Goal: Information Seeking & Learning: Learn about a topic

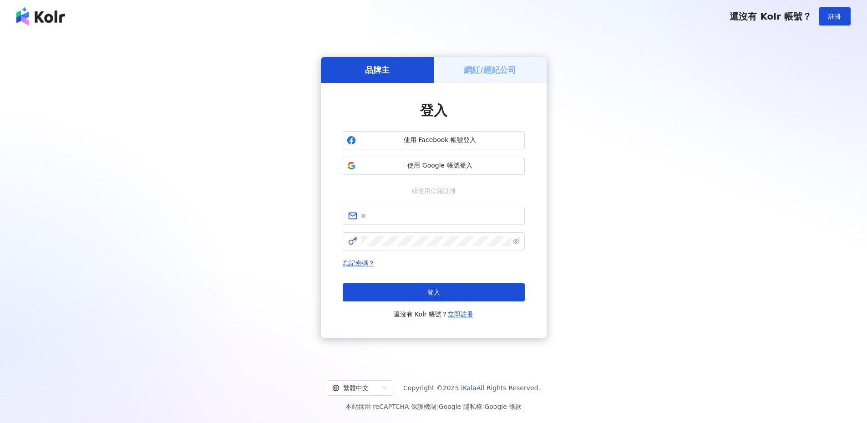
type input "**********"
click button "登入" at bounding box center [434, 292] width 182 height 18
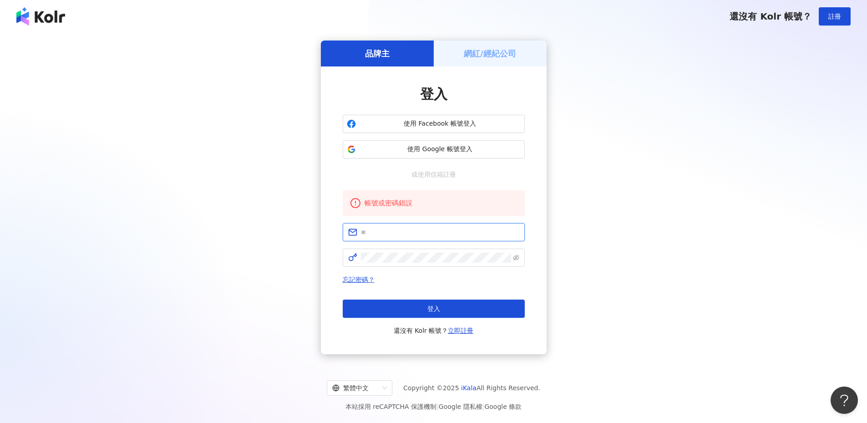
click at [423, 232] on input "text" at bounding box center [440, 232] width 158 height 10
type input "**********"
click at [429, 264] on span at bounding box center [434, 257] width 182 height 18
click button "登入" at bounding box center [434, 308] width 182 height 18
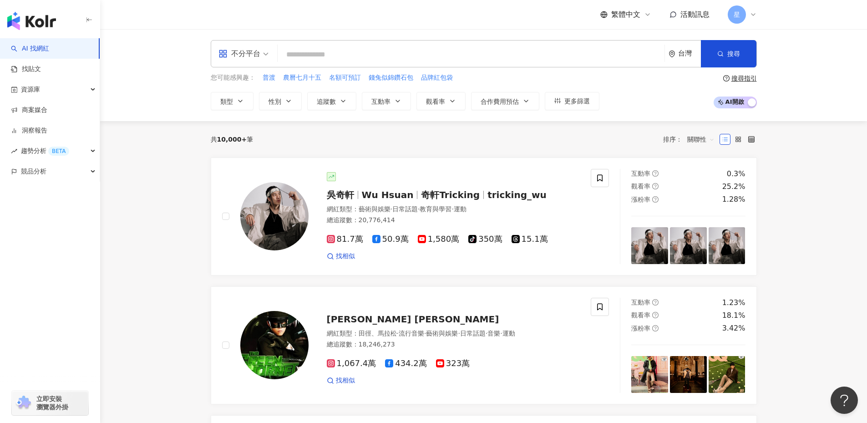
click at [756, 10] on div "星" at bounding box center [742, 14] width 29 height 18
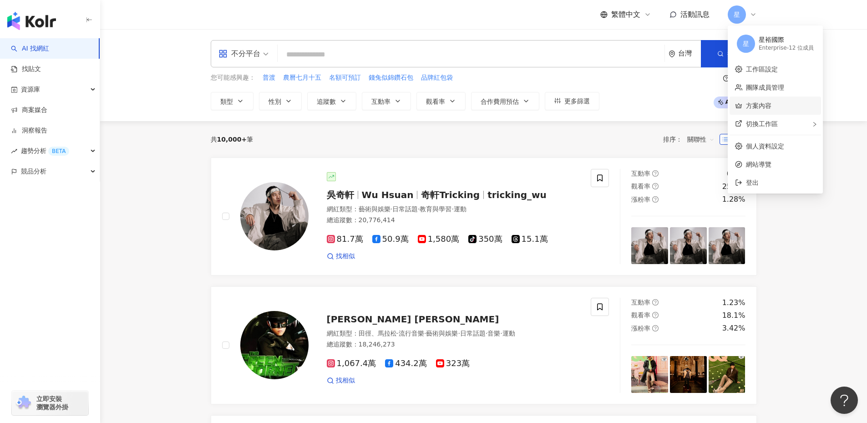
click at [768, 109] on link "方案內容" at bounding box center [758, 105] width 25 height 7
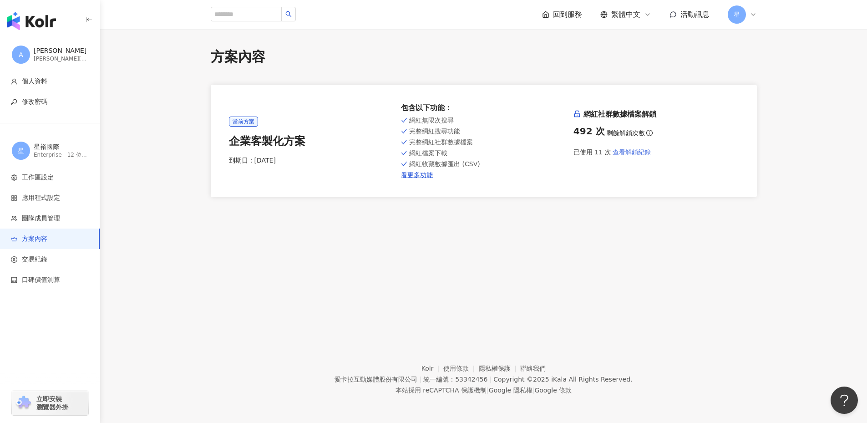
click at [644, 150] on span "查看解鎖紀錄" at bounding box center [632, 151] width 38 height 7
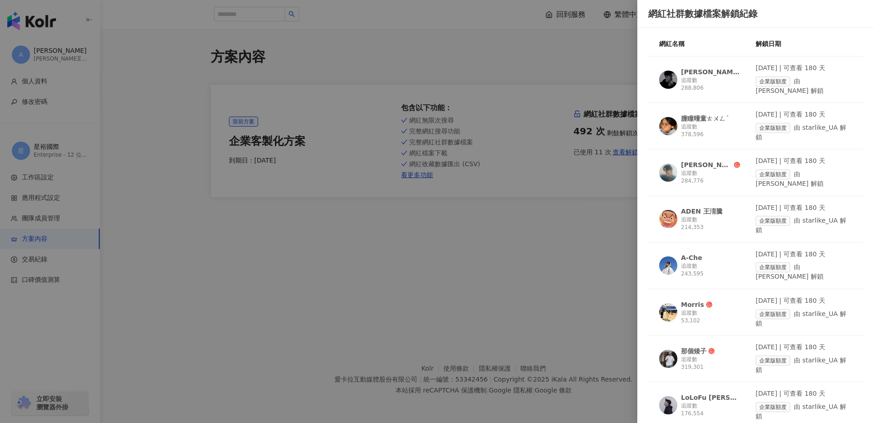
click at [546, 228] on div at bounding box center [437, 211] width 874 height 423
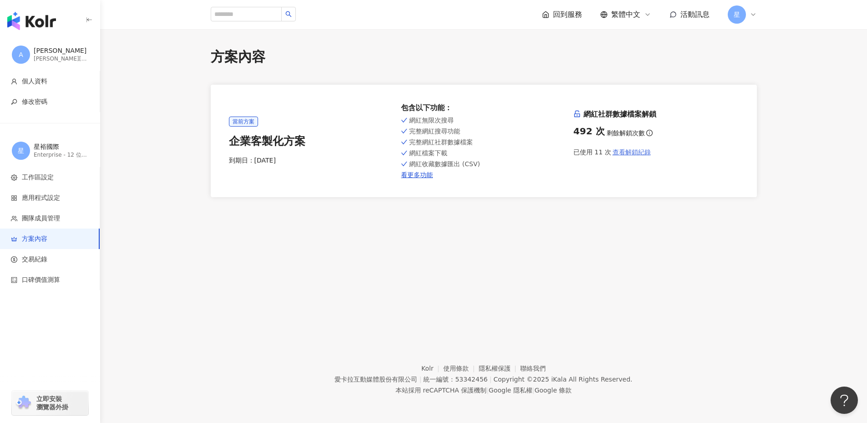
click at [621, 149] on span "查看解鎖紀錄" at bounding box center [632, 151] width 38 height 7
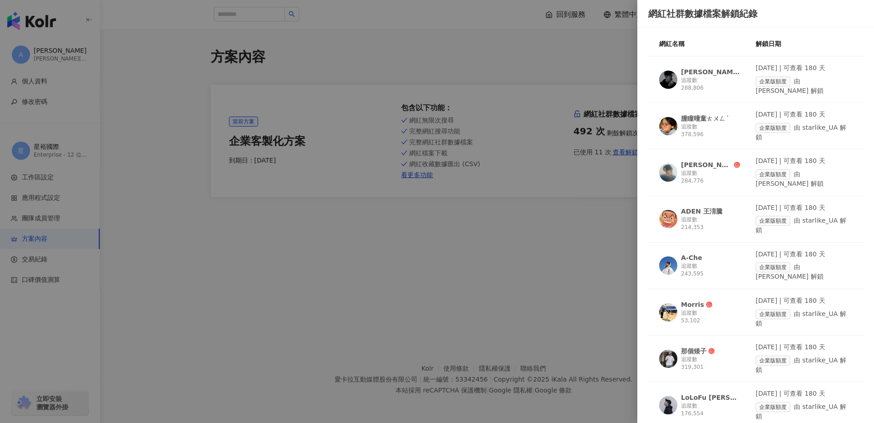
scroll to position [133, 0]
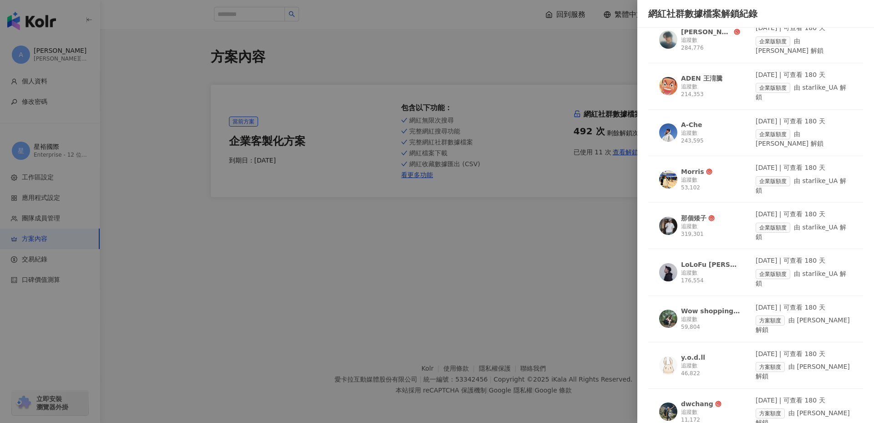
click at [690, 213] on div "那個矮子" at bounding box center [693, 217] width 25 height 9
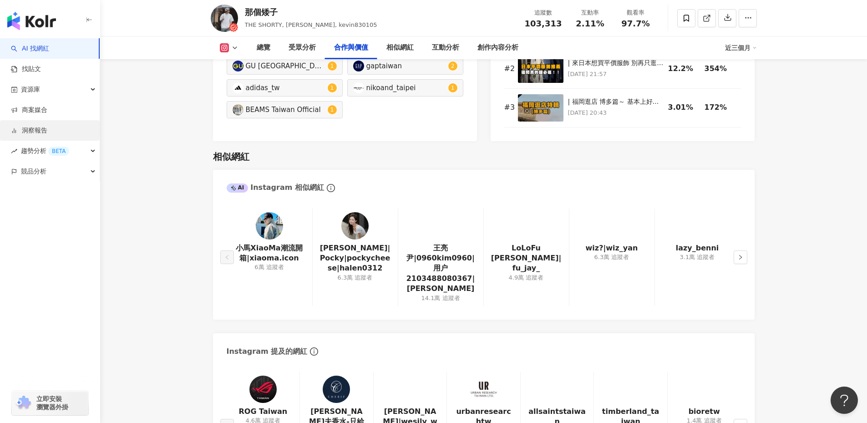
scroll to position [1320, 0]
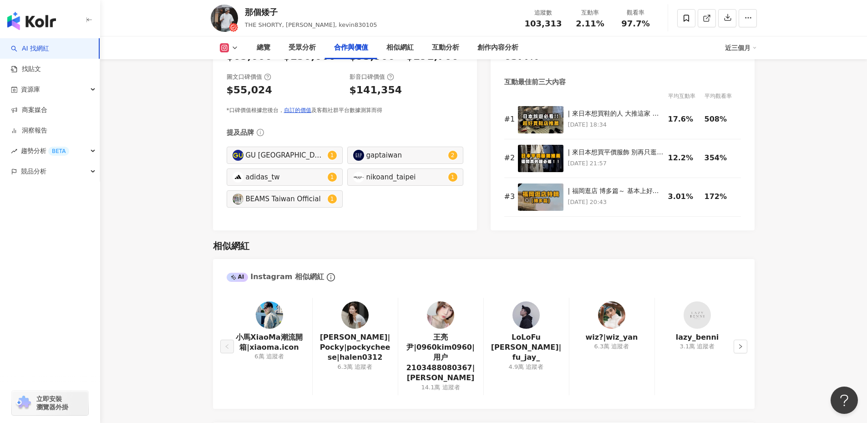
click at [25, 17] on img "button" at bounding box center [31, 21] width 49 height 18
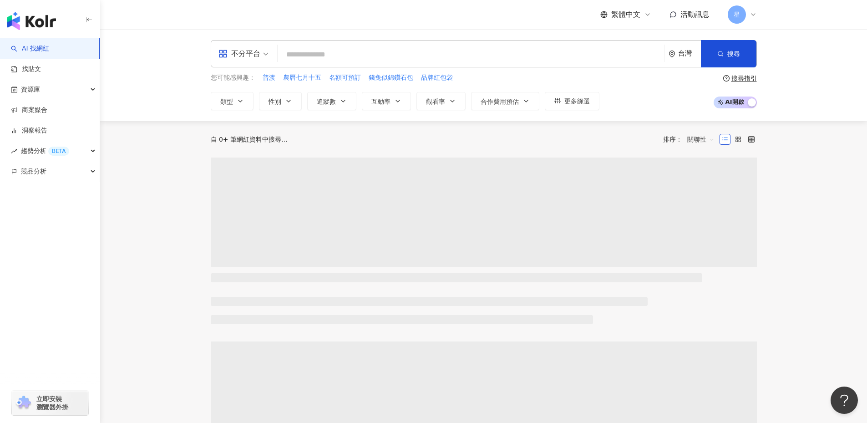
click at [751, 17] on icon at bounding box center [753, 14] width 7 height 7
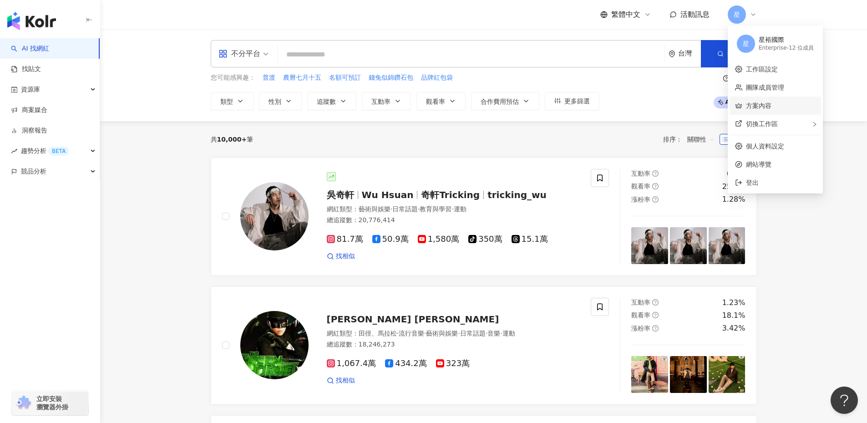
click at [763, 109] on link "方案內容" at bounding box center [758, 105] width 25 height 7
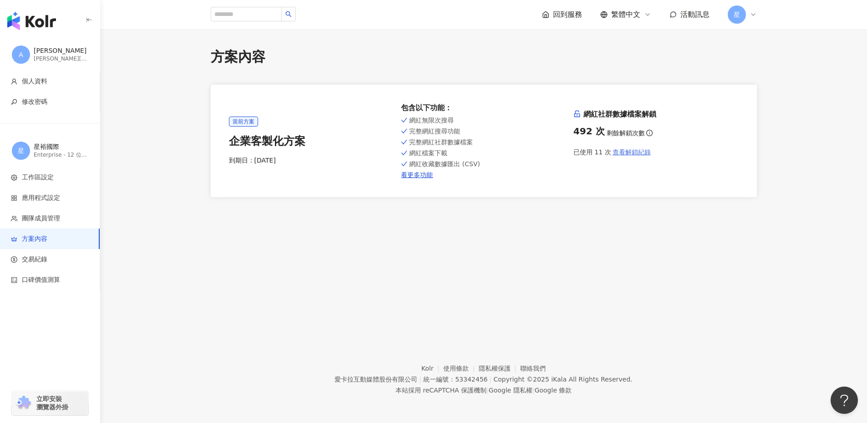
click at [631, 153] on span "查看解鎖紀錄" at bounding box center [632, 151] width 38 height 7
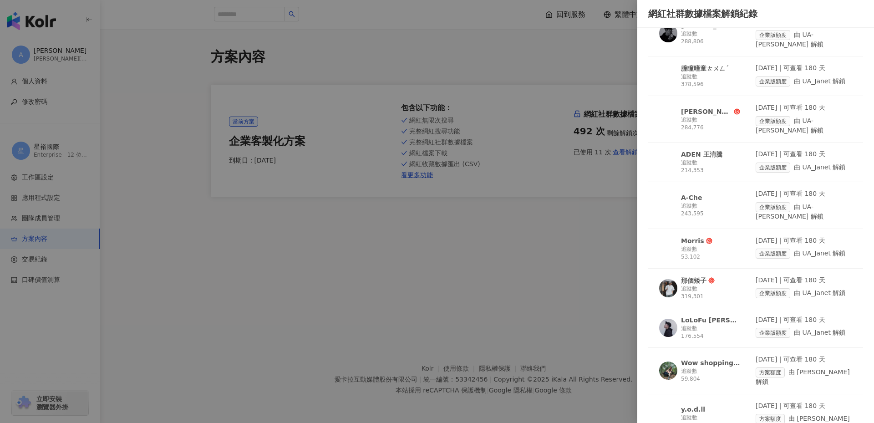
scroll to position [98, 0]
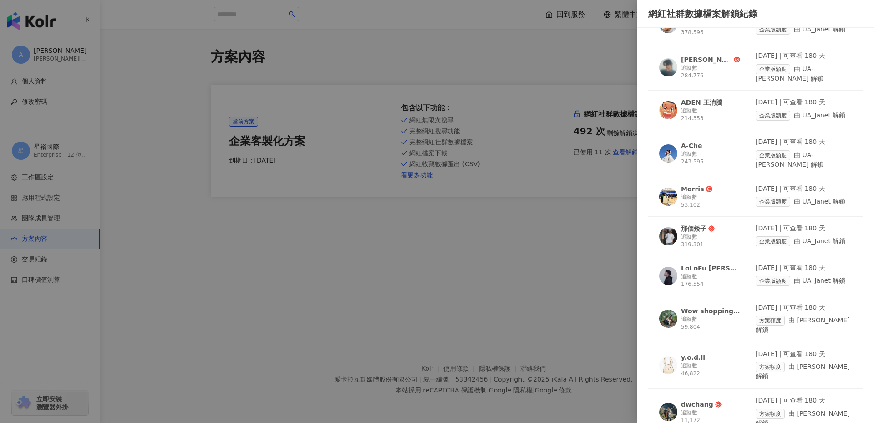
click at [686, 400] on div "dwchang" at bounding box center [697, 404] width 32 height 9
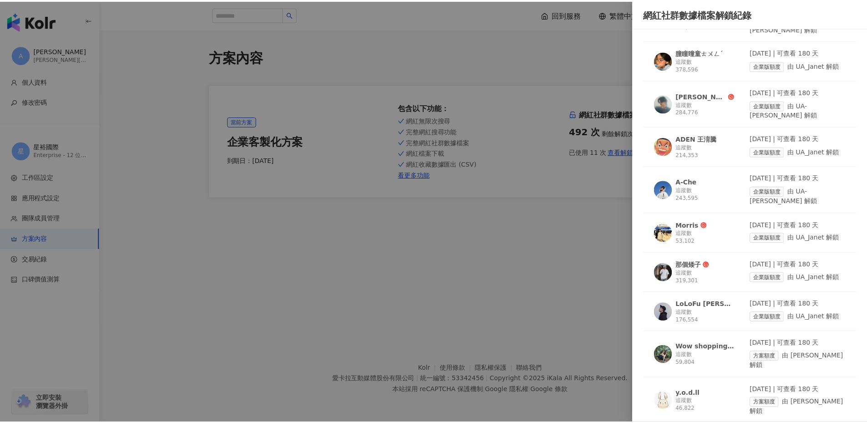
scroll to position [7, 0]
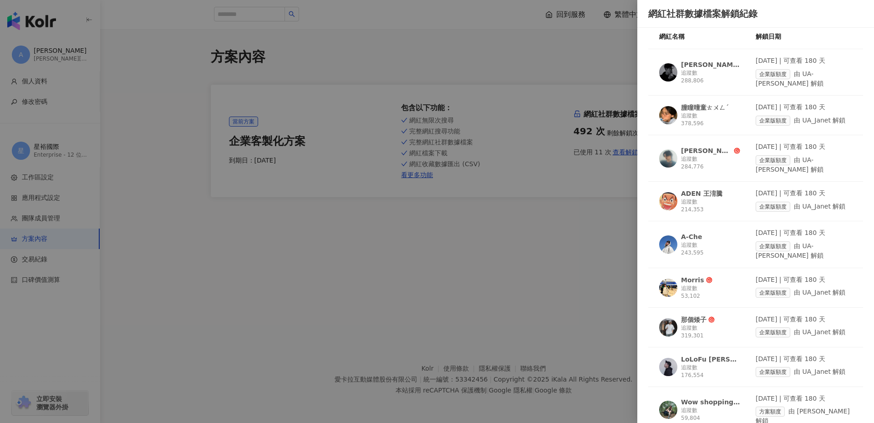
click at [713, 355] on div "LoLoFu 傅樂樂" at bounding box center [710, 359] width 59 height 9
click at [481, 281] on div at bounding box center [437, 211] width 874 height 423
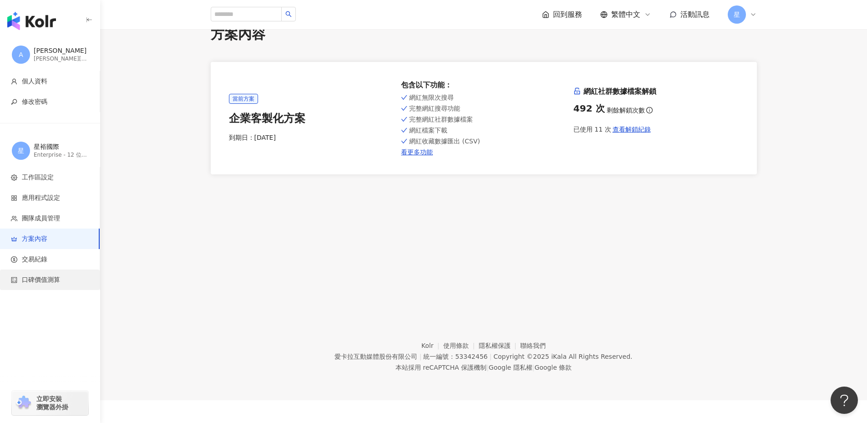
scroll to position [42, 0]
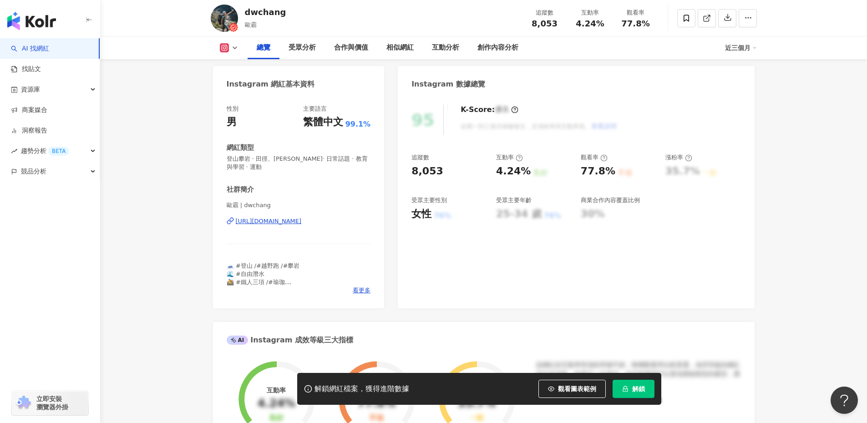
scroll to position [46, 0]
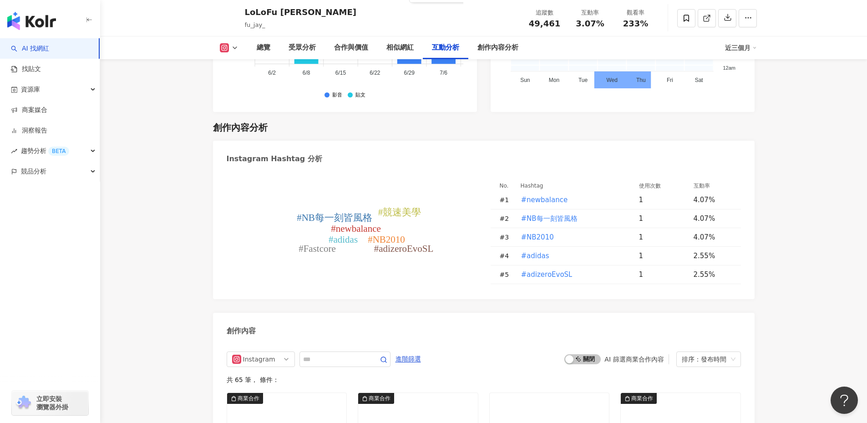
scroll to position [2387, 0]
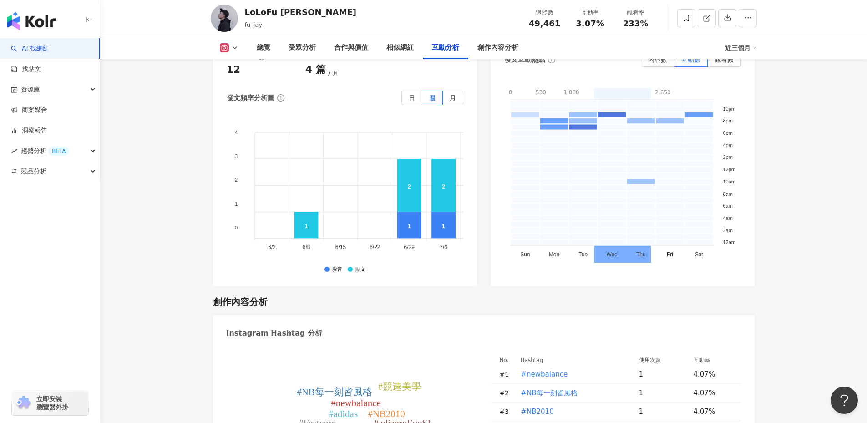
click at [33, 26] on img "button" at bounding box center [31, 21] width 49 height 18
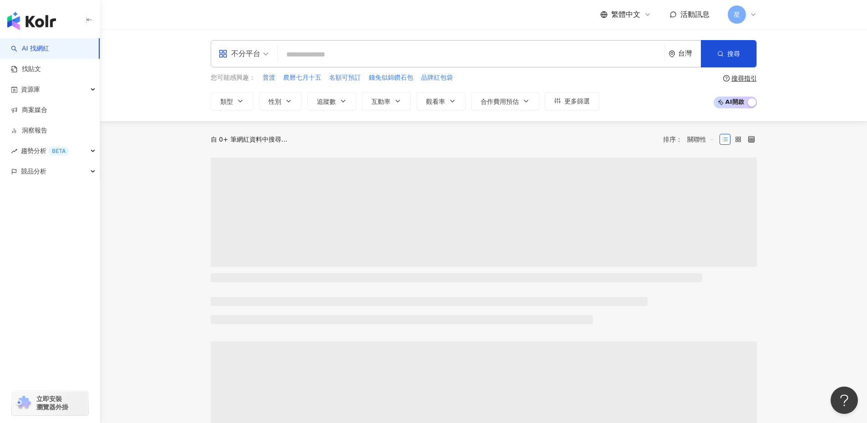
click at [338, 51] on input "search" at bounding box center [471, 54] width 380 height 17
type input "**********"
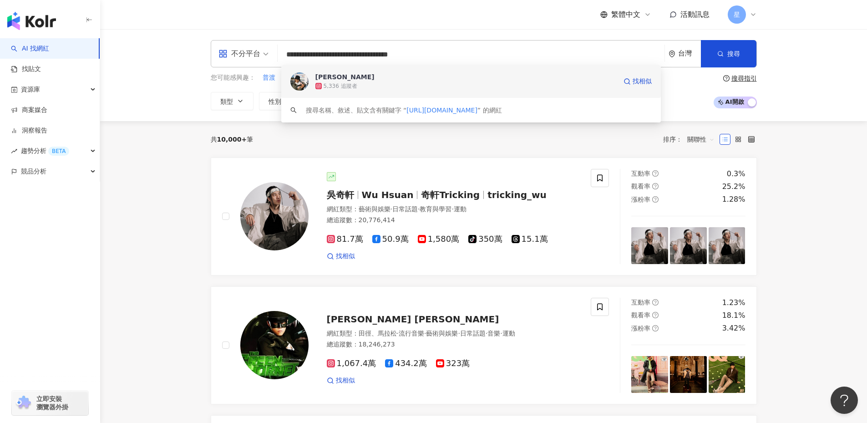
click at [350, 87] on div "5,336 追蹤者" at bounding box center [341, 86] width 34 height 8
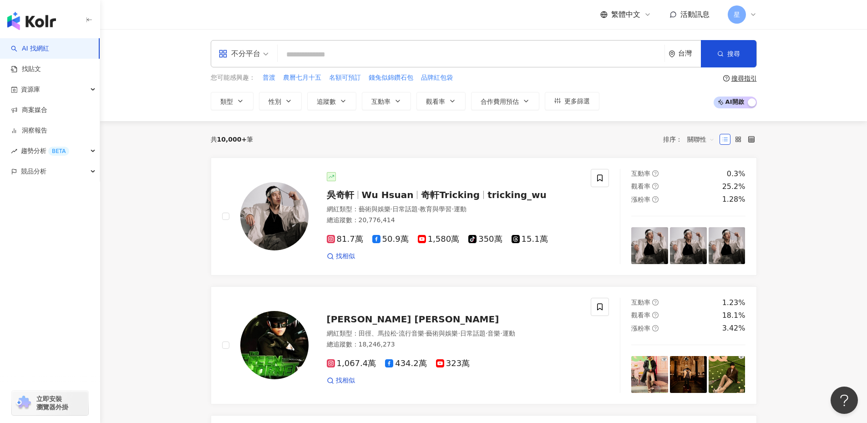
click at [335, 59] on input "search" at bounding box center [471, 54] width 380 height 17
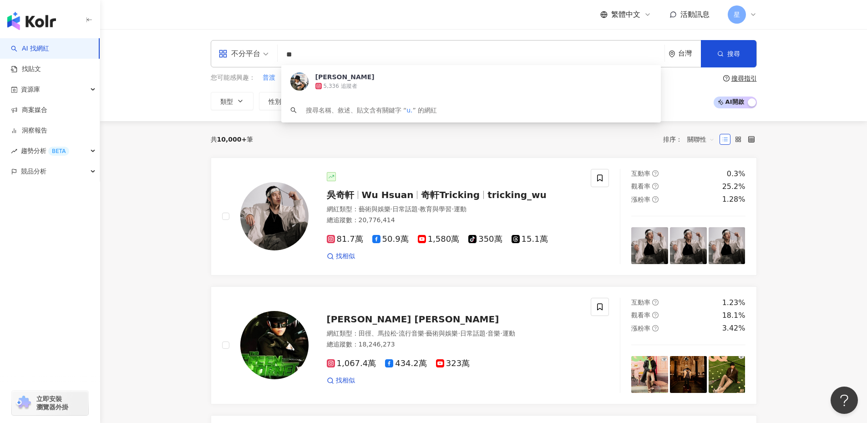
type input "*"
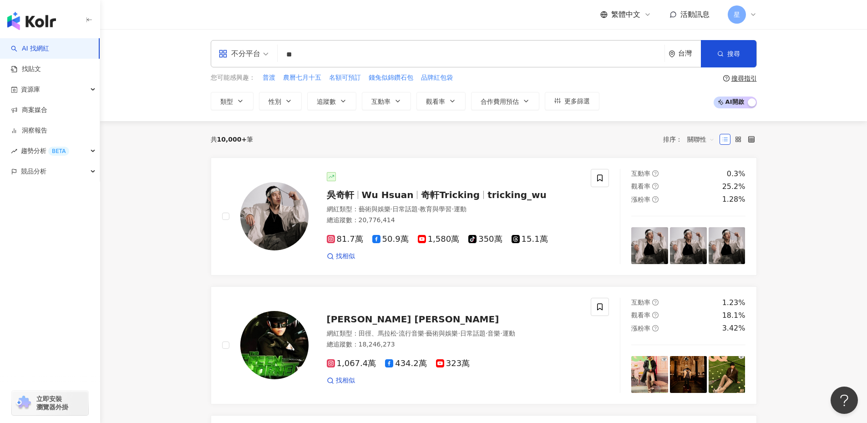
type input "**"
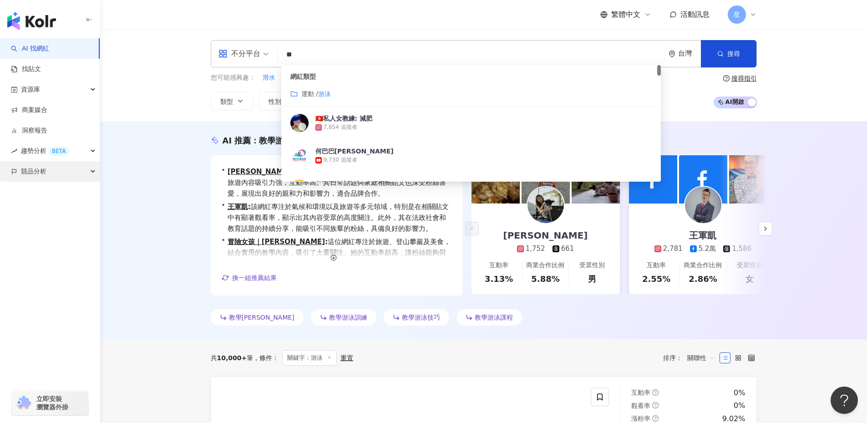
click at [47, 169] on div "競品分析" at bounding box center [50, 171] width 100 height 20
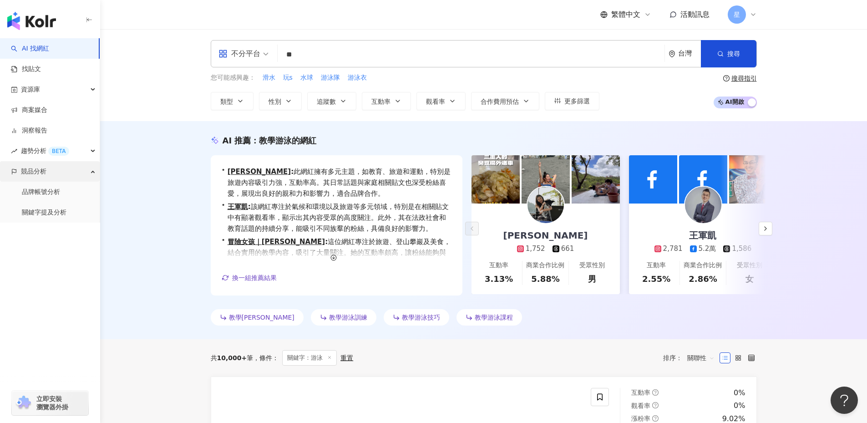
click at [49, 168] on div "競品分析" at bounding box center [50, 171] width 100 height 20
click at [81, 149] on div "趨勢分析 BETA" at bounding box center [50, 151] width 100 height 20
click at [63, 191] on link "Hashtag 監測" at bounding box center [42, 192] width 41 height 9
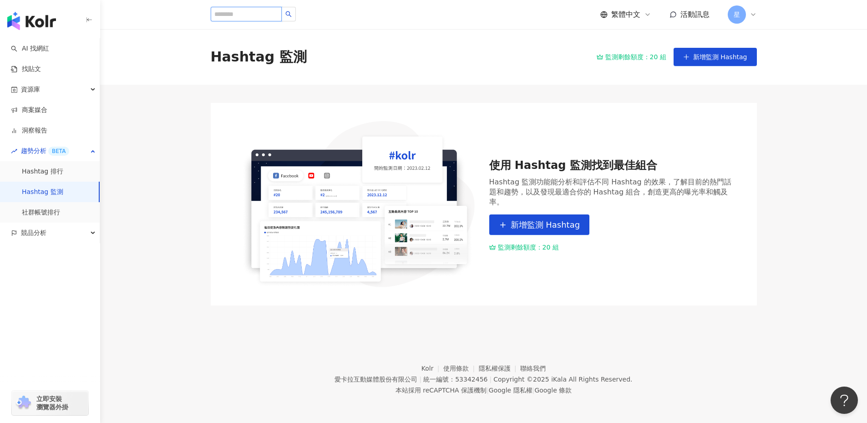
click at [260, 16] on input "search" at bounding box center [246, 14] width 71 height 15
click at [717, 50] on button "新增監測 Hashtag" at bounding box center [715, 57] width 83 height 18
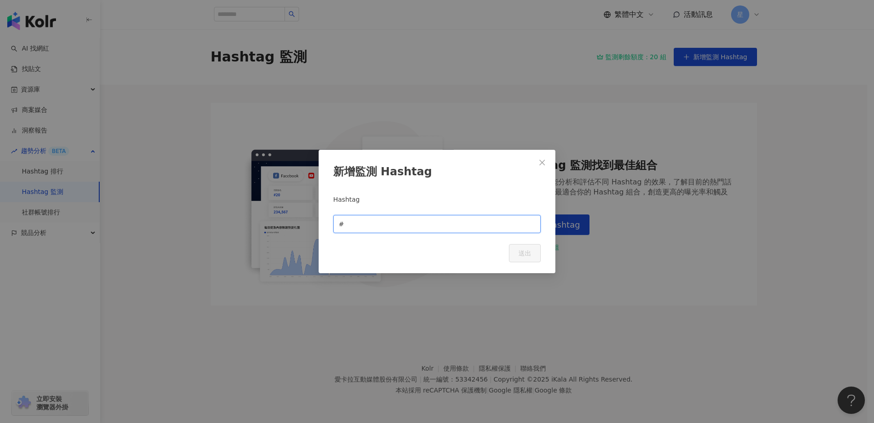
click at [374, 225] on input "text" at bounding box center [440, 224] width 189 height 10
type input "*****"
click at [535, 250] on button "送出" at bounding box center [525, 253] width 32 height 18
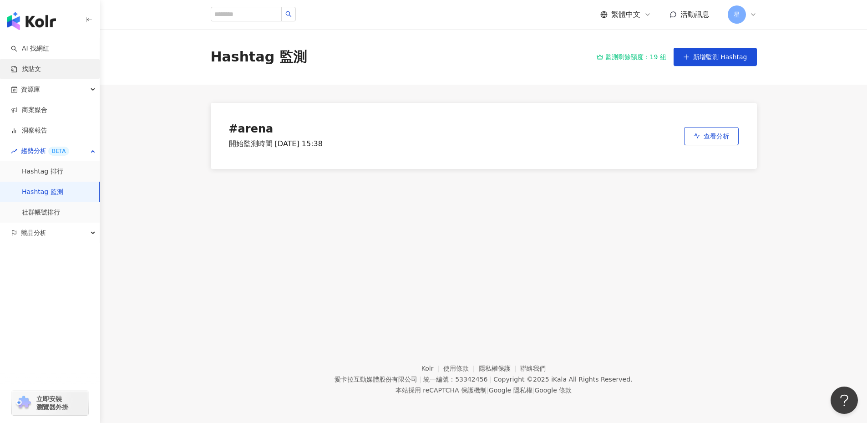
click at [40, 71] on link "找貼文" at bounding box center [26, 69] width 30 height 9
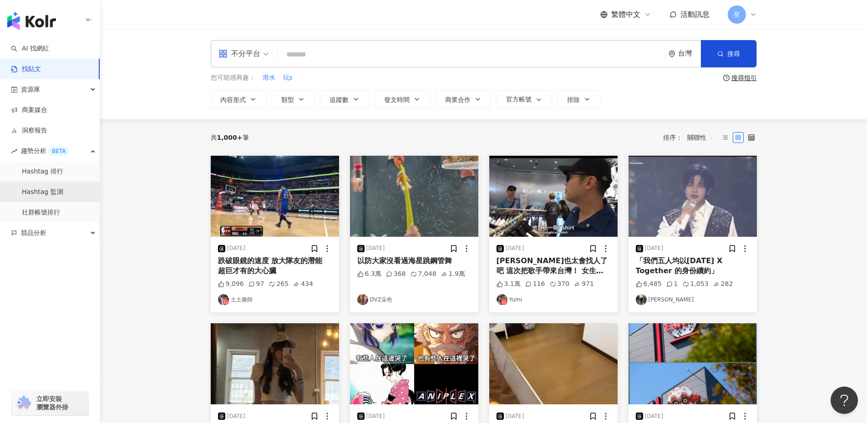
click at [22, 190] on link "Hashtag 監測" at bounding box center [42, 192] width 41 height 9
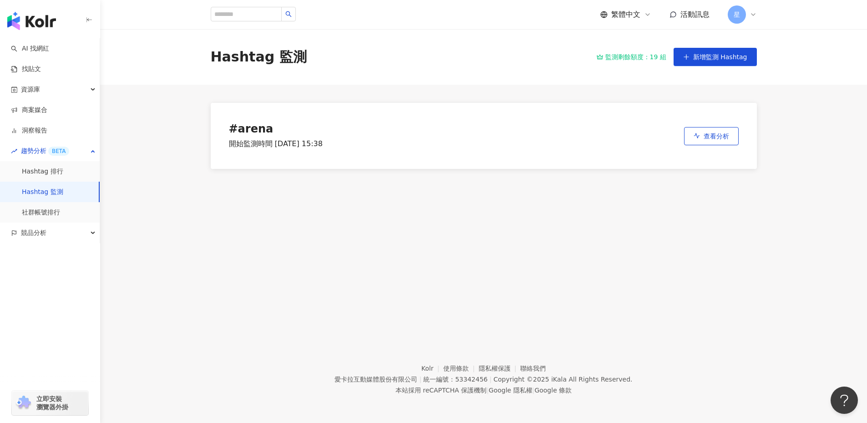
click at [388, 125] on div "# arena 開始監測時間 2025/9/2 15:38 查看分析" at bounding box center [484, 136] width 546 height 66
drag, startPoint x: 388, startPoint y: 125, endPoint x: 588, endPoint y: 139, distance: 201.2
click at [588, 139] on div "# arena 開始監測時間 2025/9/2 15:38 查看分析" at bounding box center [484, 136] width 546 height 66
drag, startPoint x: 605, startPoint y: 152, endPoint x: 550, endPoint y: 152, distance: 55.5
click at [594, 152] on div "# arena 開始監測時間 2025/9/2 15:38 查看分析" at bounding box center [484, 136] width 546 height 66
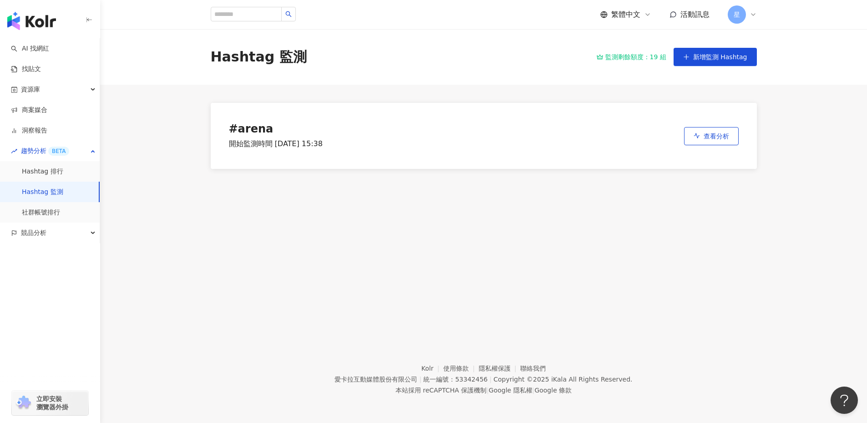
click at [267, 132] on div "# arena" at bounding box center [276, 129] width 94 height 13
click at [345, 142] on div "# arena 開始監測時間 2025/9/2 15:38 查看分析" at bounding box center [484, 136] width 546 height 66
click at [734, 157] on div "# arena 開始監測時間 2025/9/2 15:38 查看分析" at bounding box center [484, 136] width 546 height 66
click at [603, 58] on icon at bounding box center [600, 57] width 6 height 6
click at [51, 217] on link "社群帳號排行" at bounding box center [41, 212] width 38 height 9
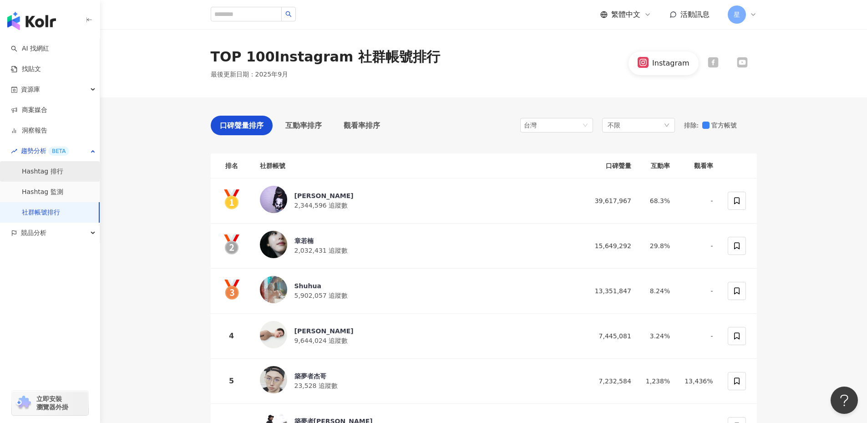
click at [53, 174] on link "Hashtag 排行" at bounding box center [42, 171] width 41 height 9
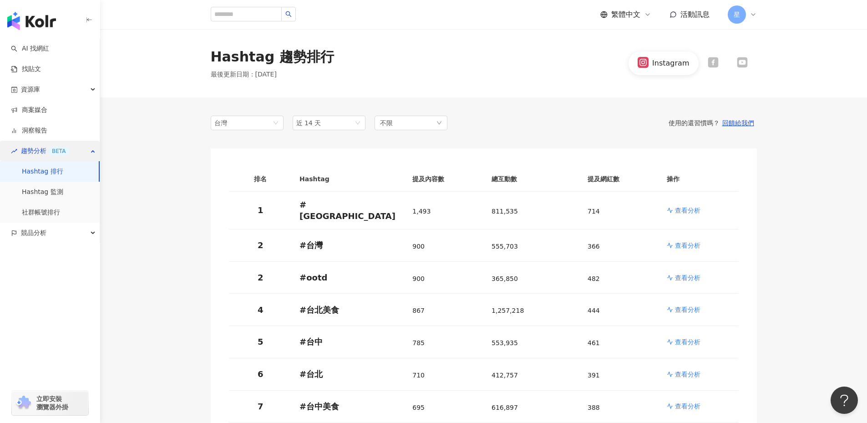
click at [46, 147] on span "趨勢分析 BETA" at bounding box center [45, 151] width 48 height 20
click at [39, 172] on span "競品分析" at bounding box center [33, 171] width 25 height 20
click at [47, 146] on span "趨勢分析 BETA" at bounding box center [45, 151] width 48 height 20
click at [58, 192] on link "Hashtag 監測" at bounding box center [42, 192] width 41 height 9
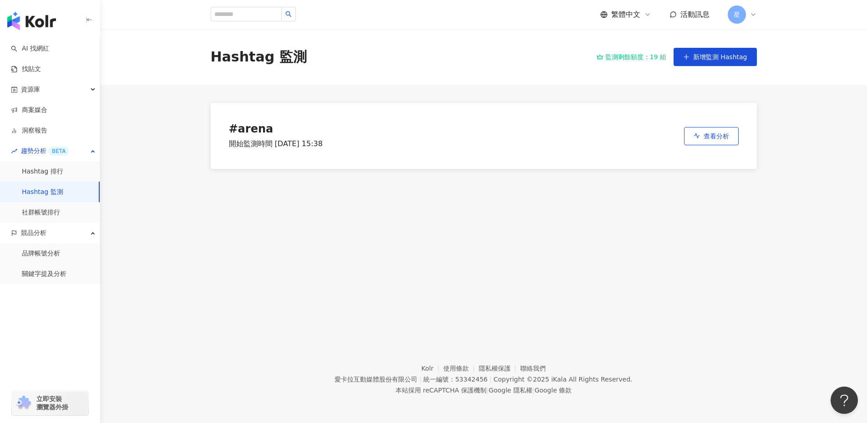
click at [261, 63] on div "Hashtag 監測" at bounding box center [259, 56] width 96 height 19
click at [234, 9] on input "search" at bounding box center [246, 14] width 71 height 15
click at [749, 18] on div "星" at bounding box center [742, 14] width 29 height 18
click at [770, 106] on link "方案內容" at bounding box center [758, 105] width 25 height 7
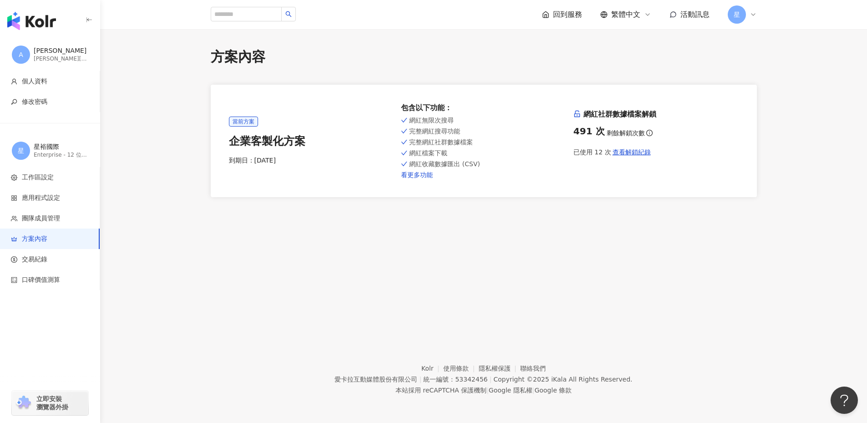
click at [426, 177] on link "看更多功能" at bounding box center [483, 174] width 165 height 7
click at [62, 150] on div "星裕國際" at bounding box center [61, 146] width 55 height 9
click at [49, 181] on span "工作區設定" at bounding box center [38, 177] width 32 height 9
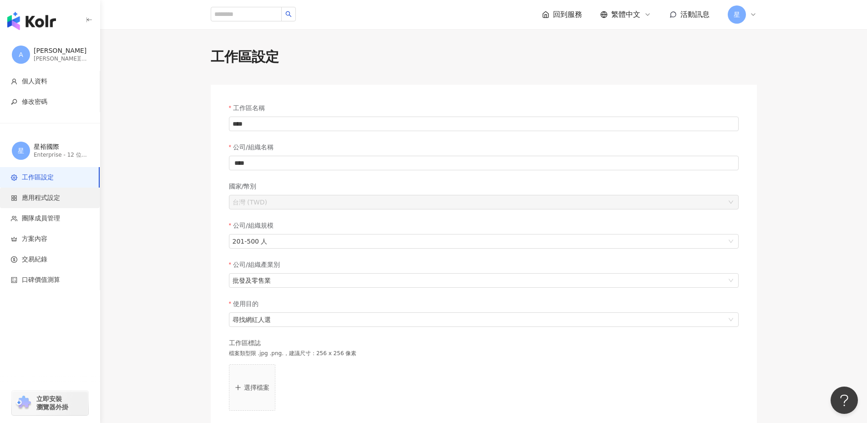
click at [49, 202] on span "應用程式設定" at bounding box center [41, 197] width 38 height 9
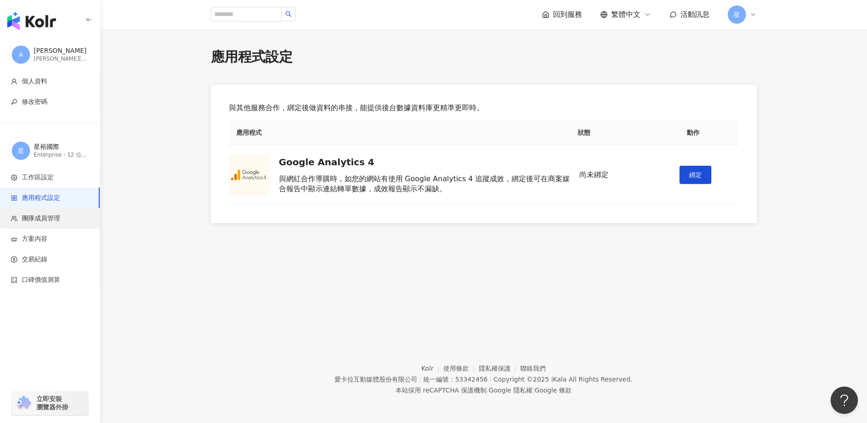
click at [47, 213] on li "團隊成員管理" at bounding box center [50, 218] width 100 height 20
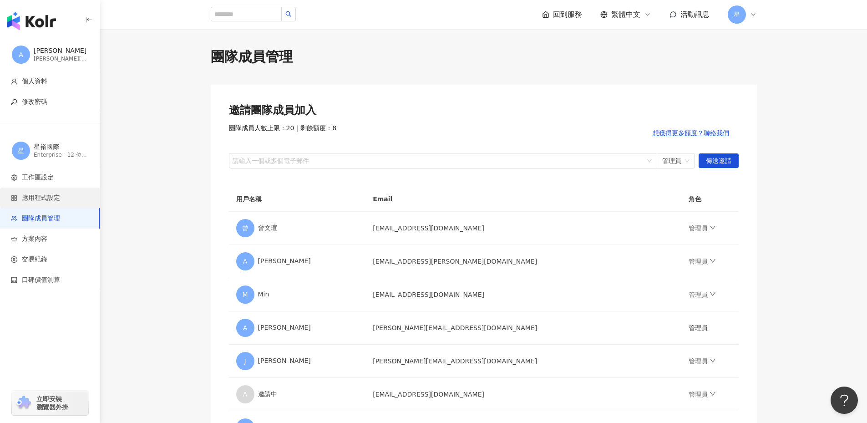
click at [49, 198] on span "應用程式設定" at bounding box center [41, 197] width 38 height 9
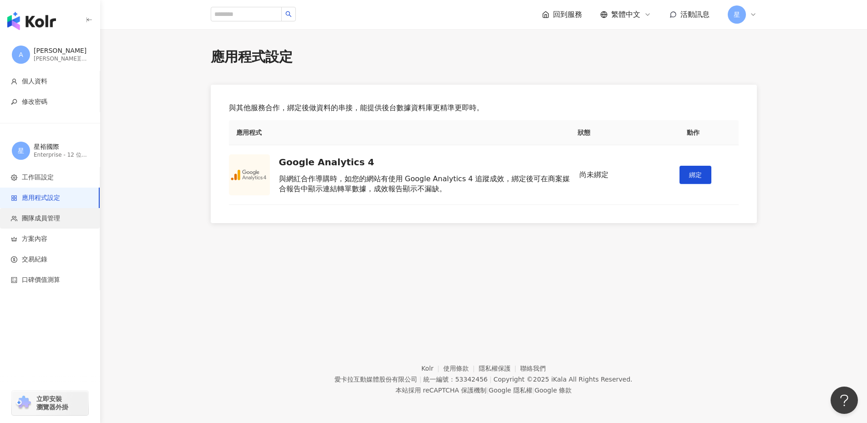
click at [51, 227] on li "團隊成員管理" at bounding box center [50, 218] width 100 height 20
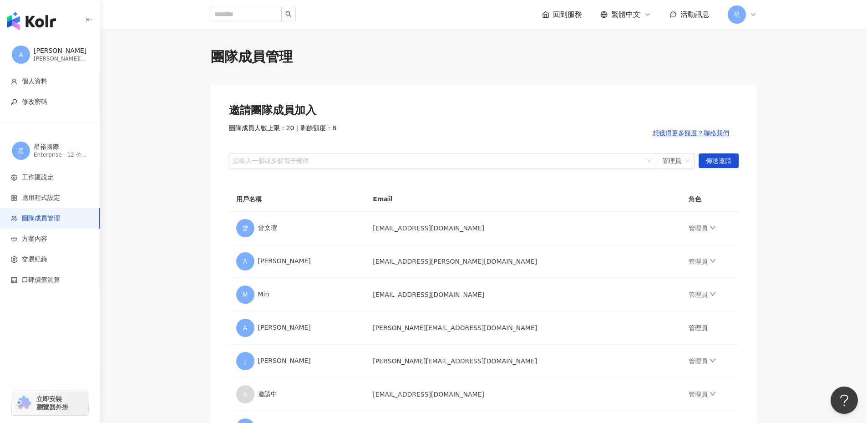
click at [32, 24] on img "button" at bounding box center [31, 21] width 49 height 18
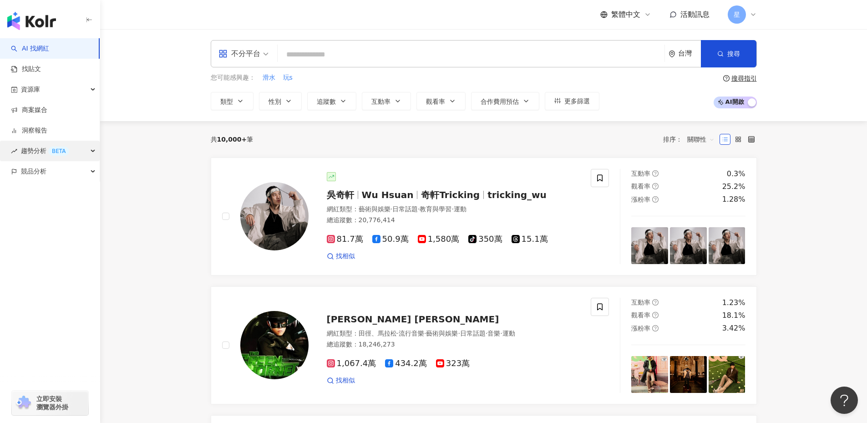
click at [52, 156] on span "趨勢分析 BETA" at bounding box center [45, 151] width 48 height 20
click at [42, 195] on link "Hashtag 監測" at bounding box center [42, 192] width 41 height 9
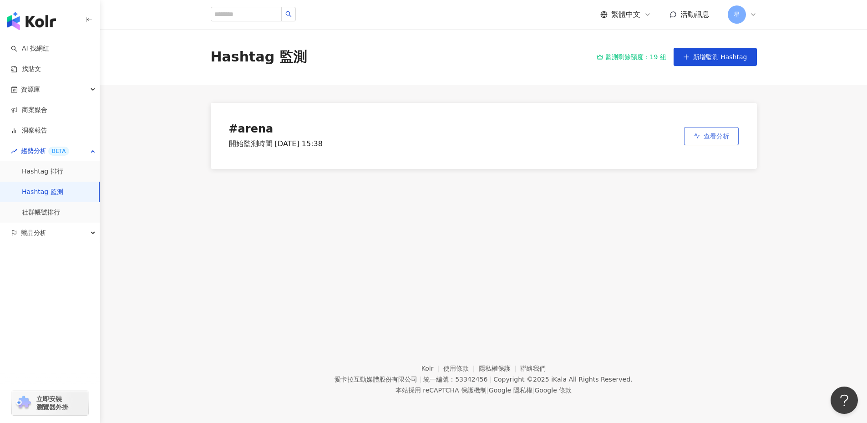
click at [722, 137] on span "查看分析" at bounding box center [716, 135] width 25 height 7
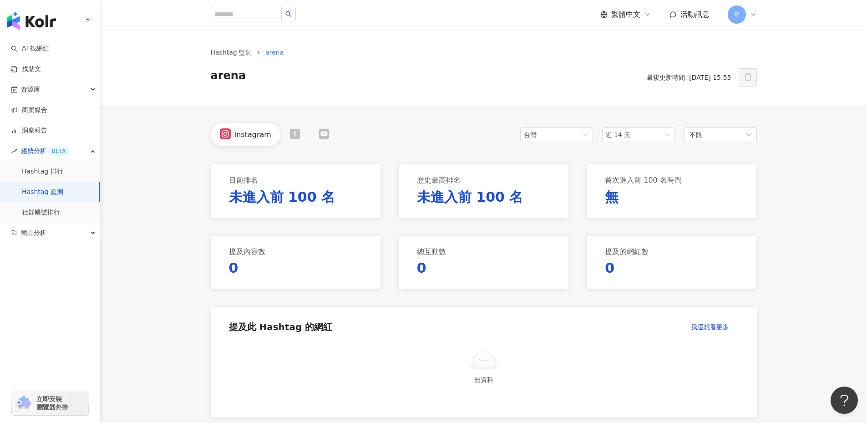
click at [244, 134] on div "Instagram" at bounding box center [252, 135] width 37 height 10
click at [61, 172] on link "Hashtag 排行" at bounding box center [42, 171] width 41 height 9
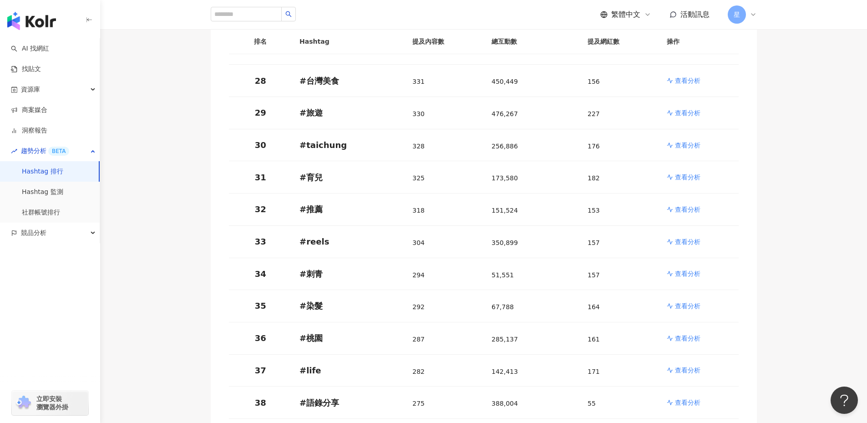
scroll to position [1365, 0]
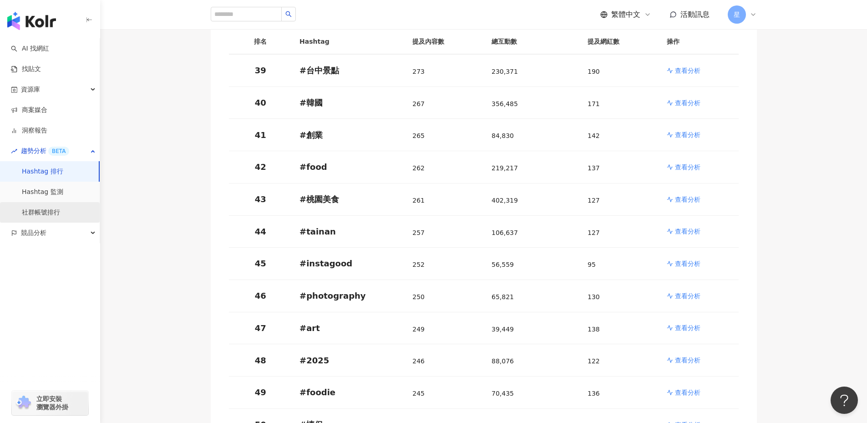
click at [38, 214] on link "社群帳號排行" at bounding box center [41, 212] width 38 height 9
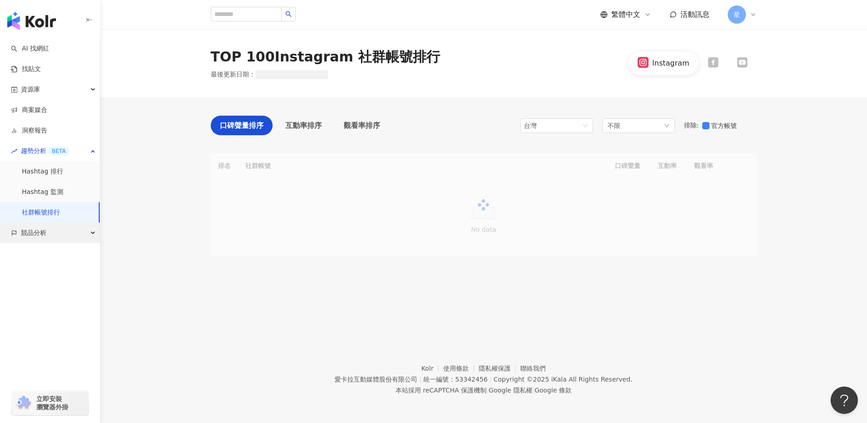
click at [88, 232] on div "競品分析" at bounding box center [50, 233] width 100 height 20
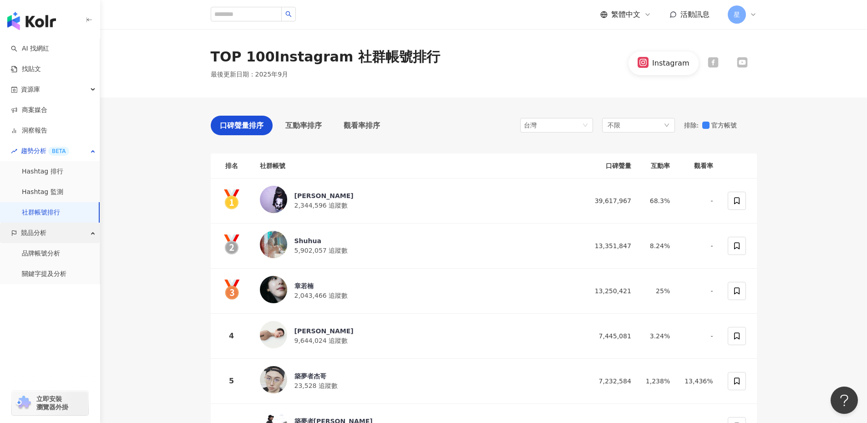
click at [90, 229] on div "競品分析" at bounding box center [50, 233] width 100 height 20
click at [62, 274] on link "關鍵字提及分析" at bounding box center [44, 273] width 45 height 9
click at [62, 273] on link "關鍵字提及分析" at bounding box center [44, 273] width 45 height 9
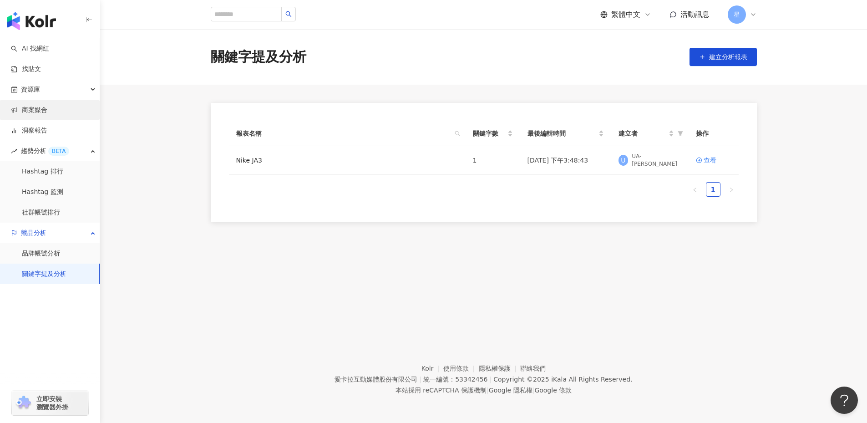
click at [47, 108] on link "商案媒合" at bounding box center [29, 110] width 36 height 9
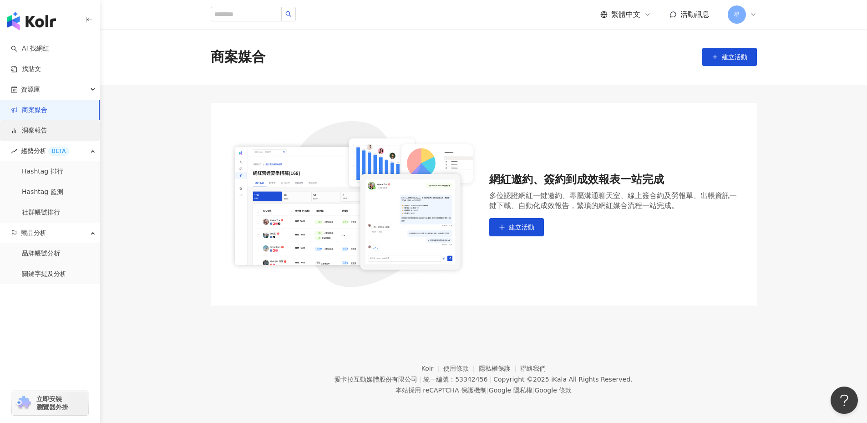
click at [47, 134] on link "洞察報告" at bounding box center [29, 130] width 36 height 9
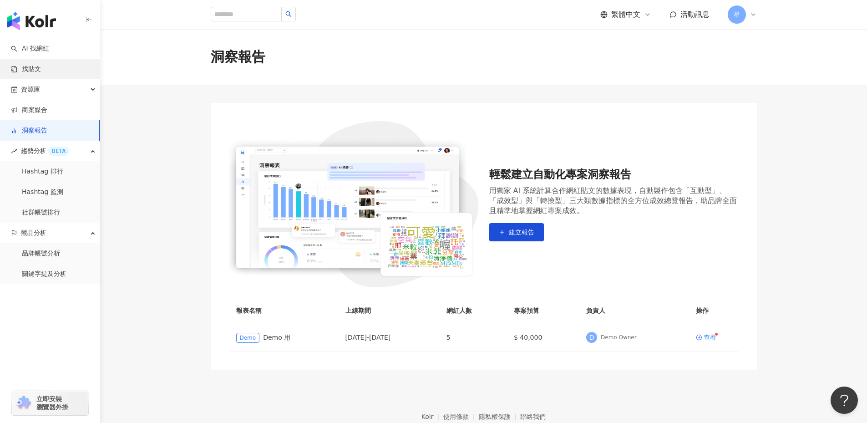
click at [41, 73] on link "找貼文" at bounding box center [26, 69] width 30 height 9
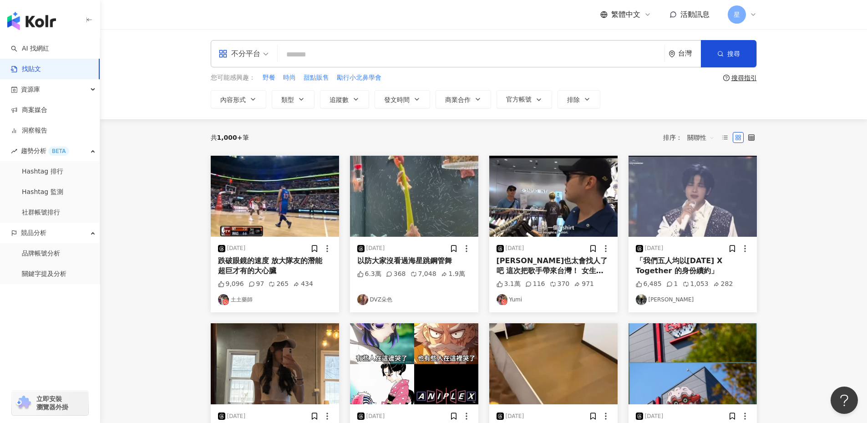
click at [254, 51] on div "不分平台" at bounding box center [239, 53] width 42 height 15
click at [245, 100] on div "Instagram" at bounding box center [246, 95] width 51 height 11
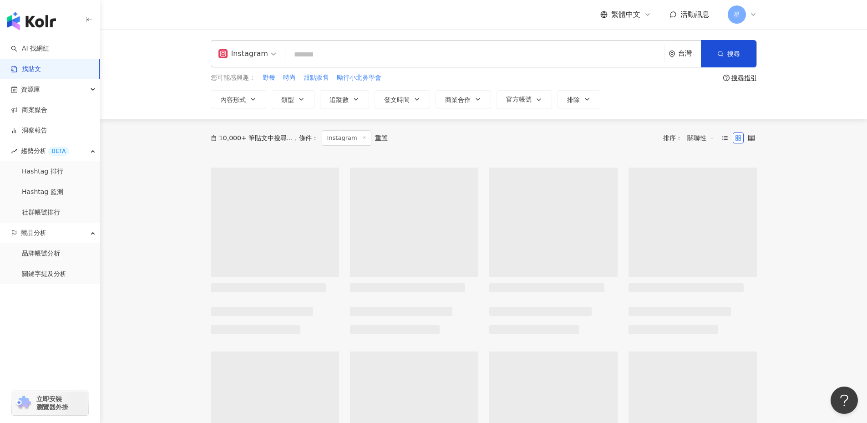
click at [342, 52] on input "search" at bounding box center [475, 55] width 372 height 20
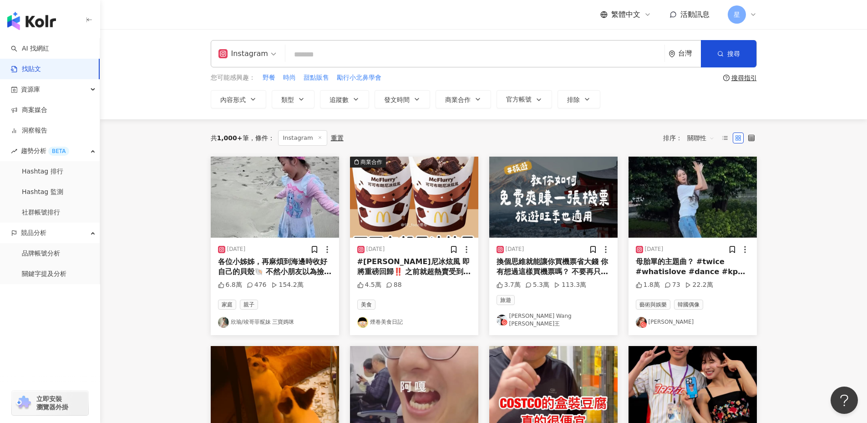
type input "*"
type input "*****"
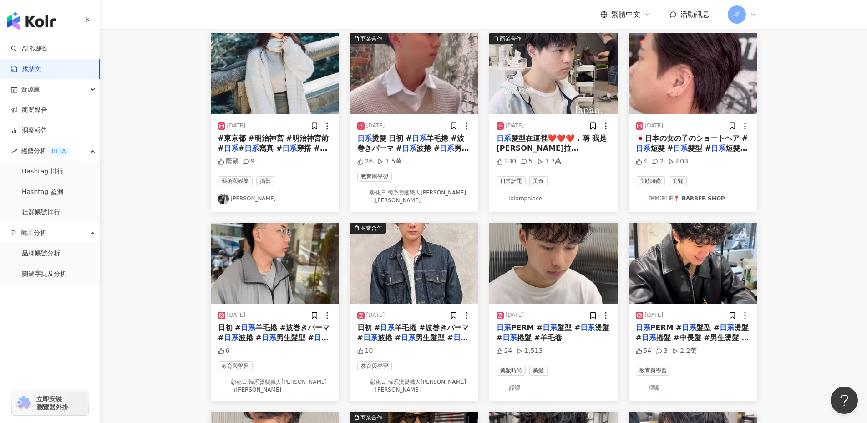
scroll to position [137, 0]
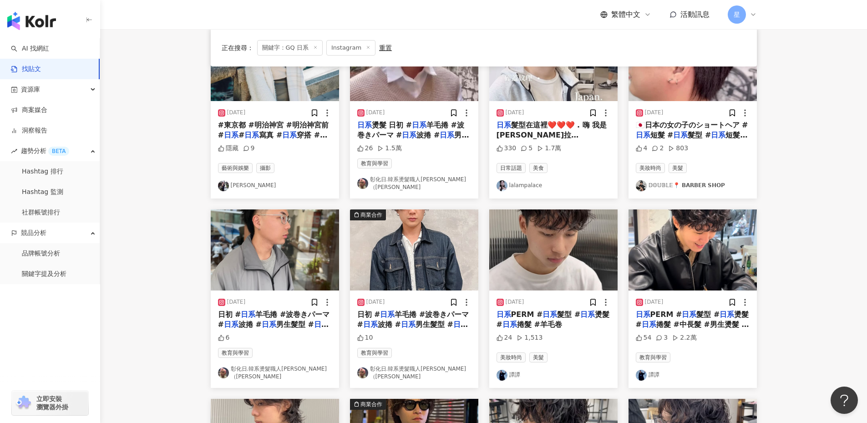
click at [280, 81] on img at bounding box center [275, 60] width 128 height 81
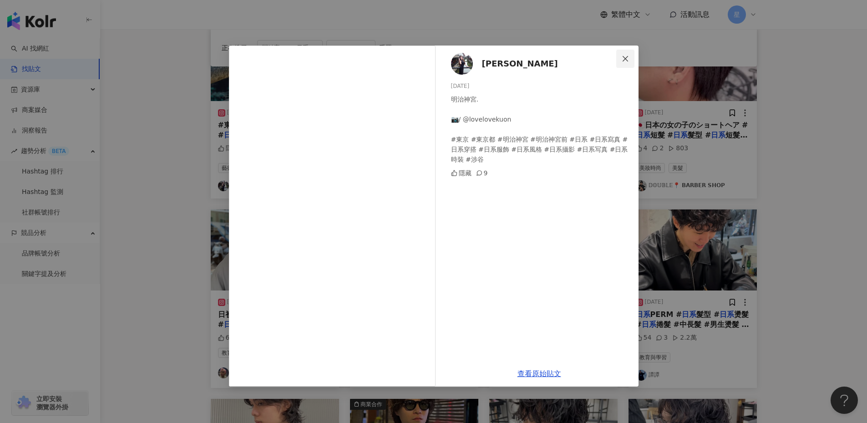
click at [626, 59] on icon "close" at bounding box center [625, 58] width 5 height 5
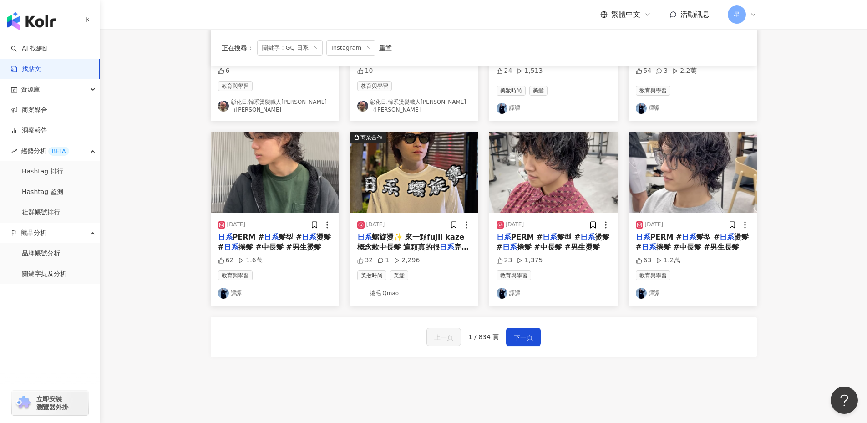
scroll to position [452, 0]
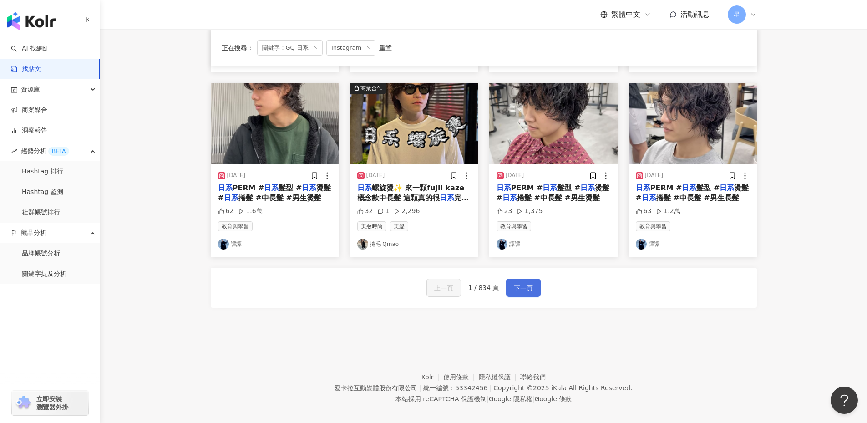
click at [529, 284] on span "下一頁" at bounding box center [523, 288] width 19 height 11
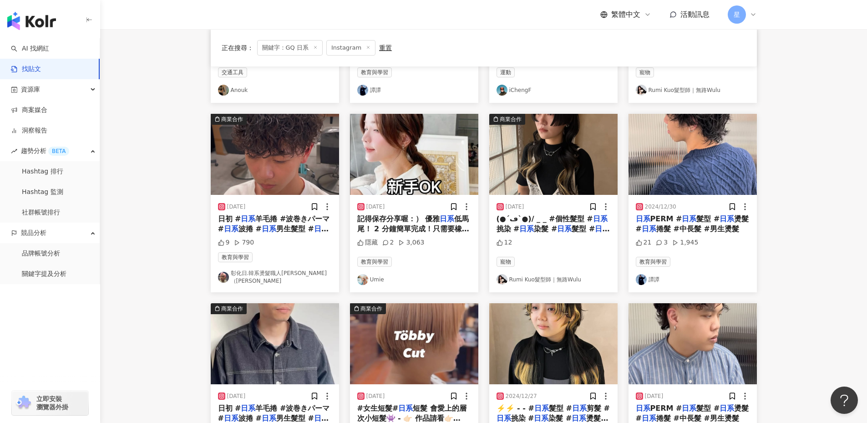
scroll to position [410, 0]
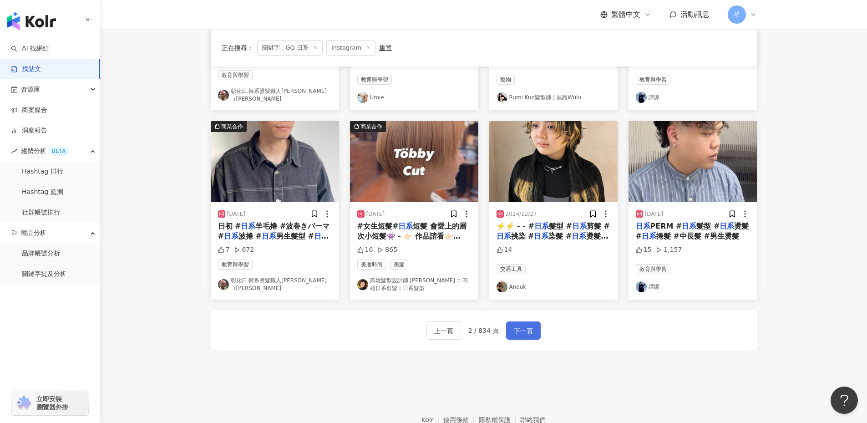
click at [515, 327] on span "下一頁" at bounding box center [523, 330] width 19 height 11
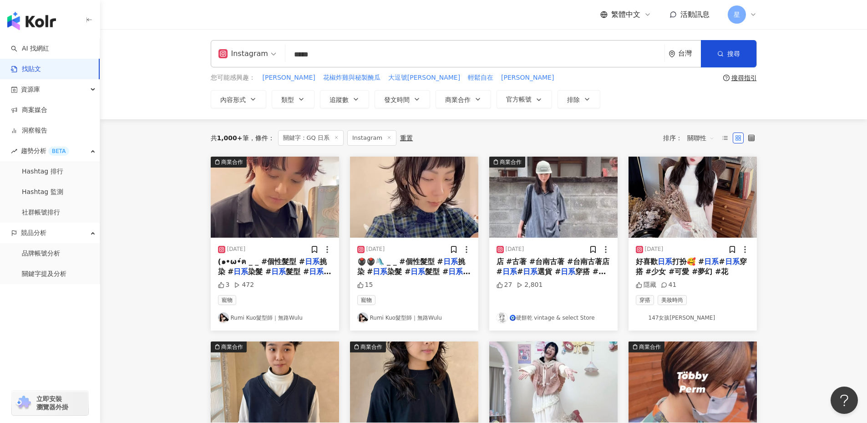
scroll to position [137, 0]
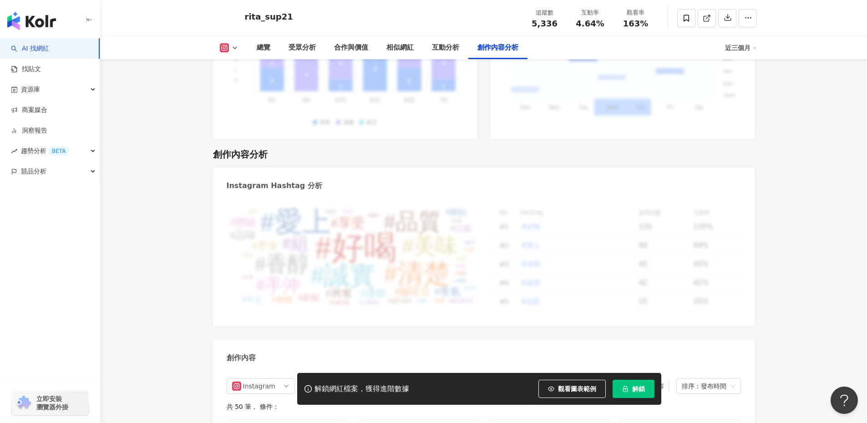
scroll to position [2594, 0]
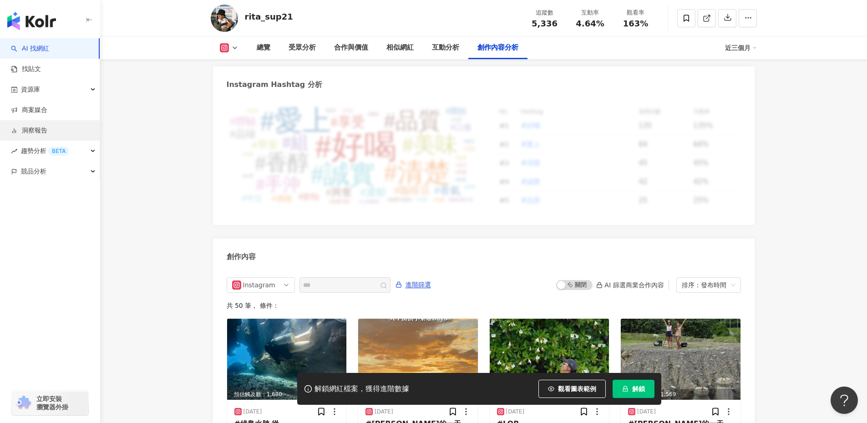
click at [23, 126] on link "洞察報告" at bounding box center [29, 130] width 36 height 9
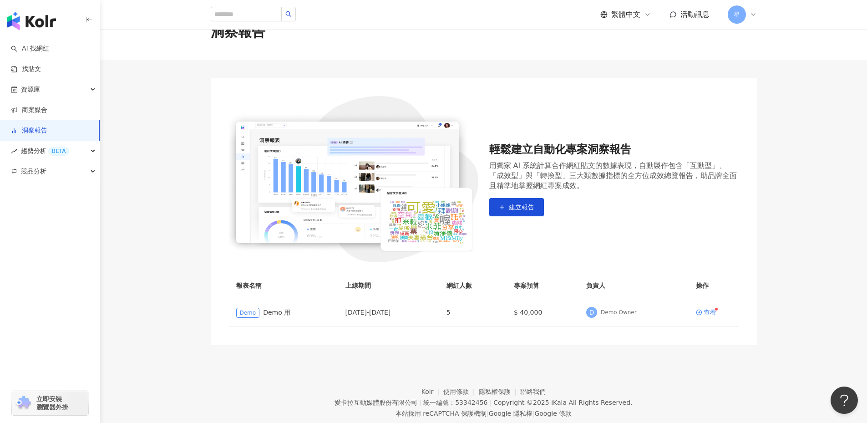
scroll to position [48, 0]
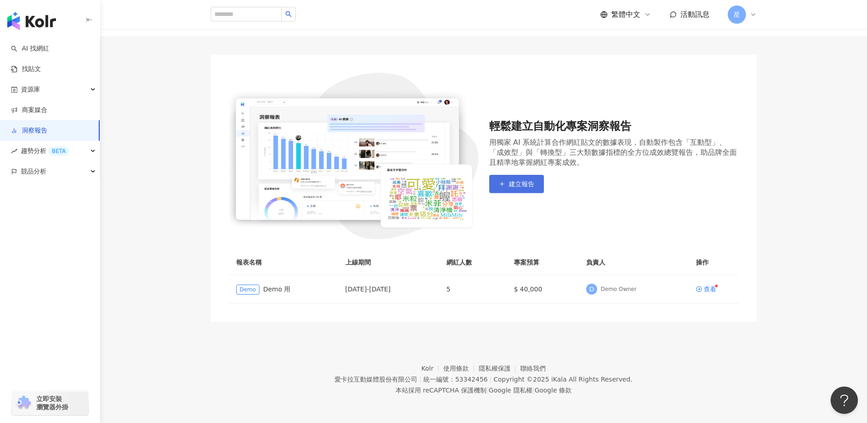
click at [511, 183] on span "建立報告" at bounding box center [521, 183] width 25 height 7
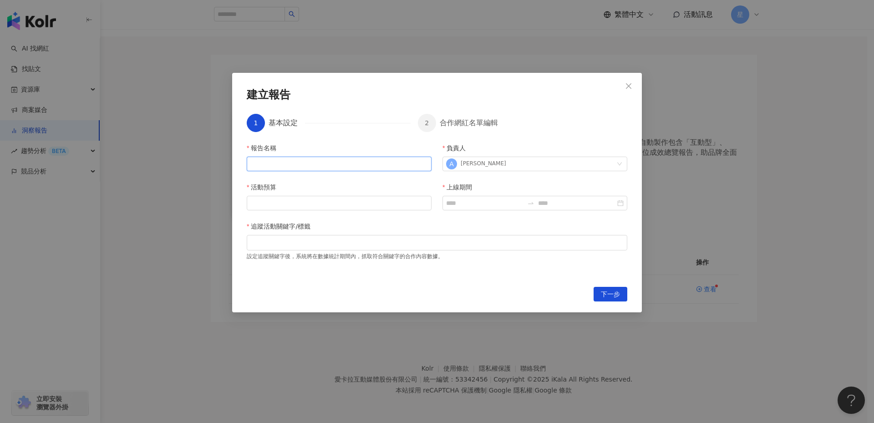
click at [339, 168] on input "報告名稱" at bounding box center [339, 164] width 185 height 15
click at [632, 87] on icon "close" at bounding box center [628, 85] width 7 height 7
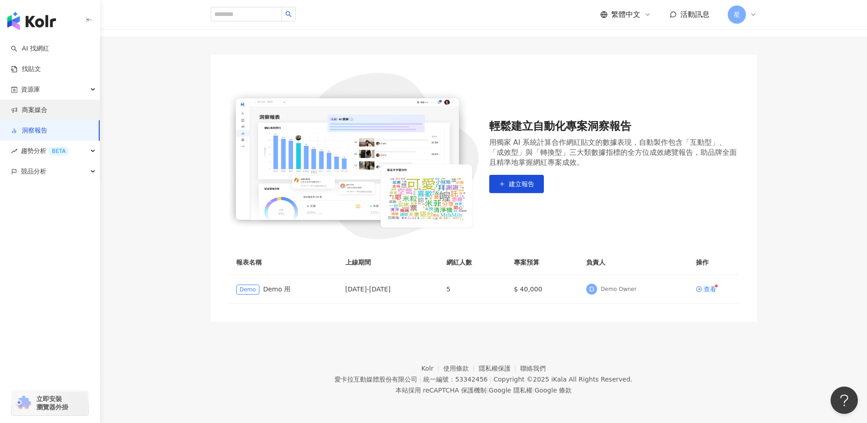
click at [47, 106] on link "商案媒合" at bounding box center [29, 110] width 36 height 9
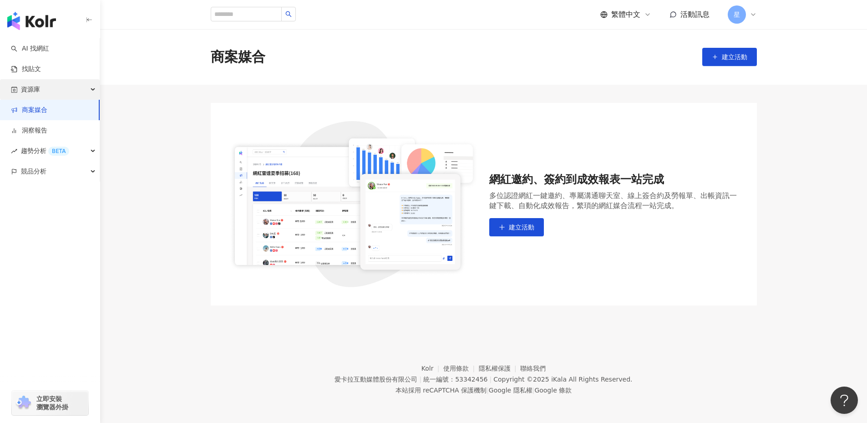
click at [50, 91] on div "資源庫" at bounding box center [50, 89] width 100 height 20
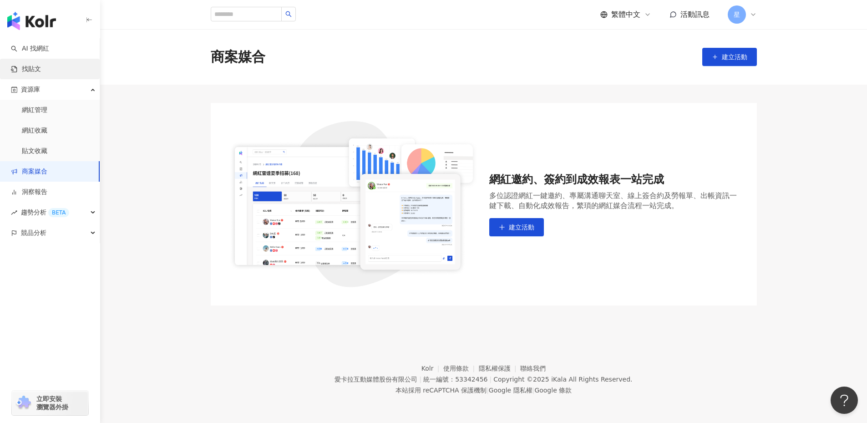
click at [41, 72] on link "找貼文" at bounding box center [26, 69] width 30 height 9
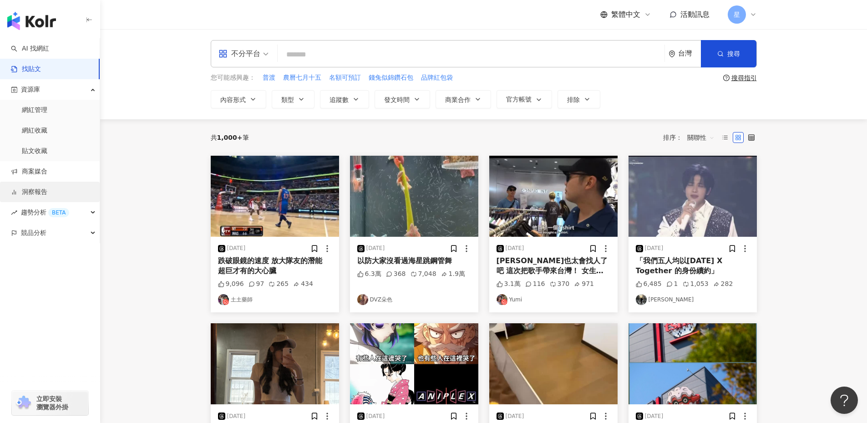
click at [47, 188] on link "洞察報告" at bounding box center [29, 192] width 36 height 9
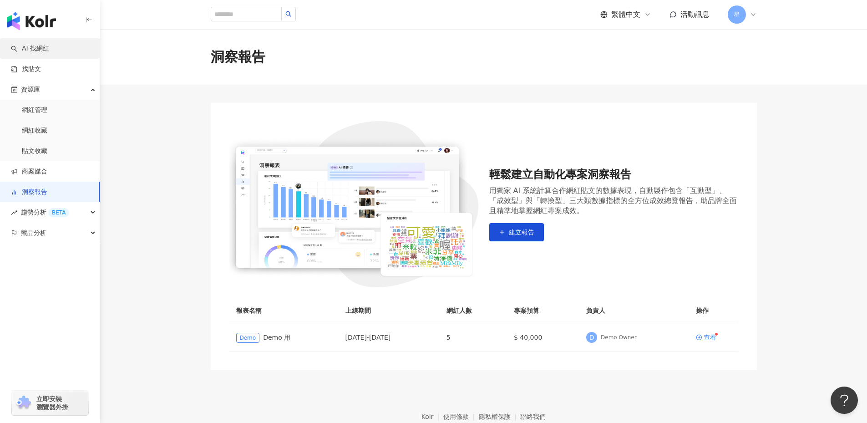
click at [38, 45] on link "AI 找網紅" at bounding box center [30, 48] width 38 height 9
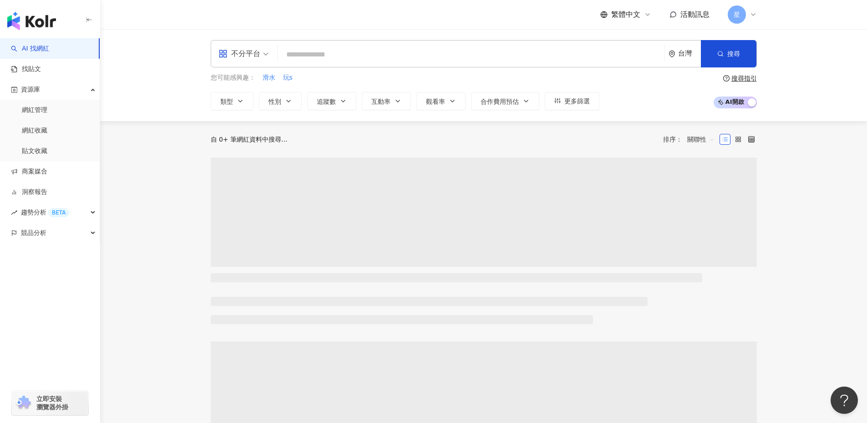
click at [355, 57] on input "search" at bounding box center [471, 54] width 380 height 17
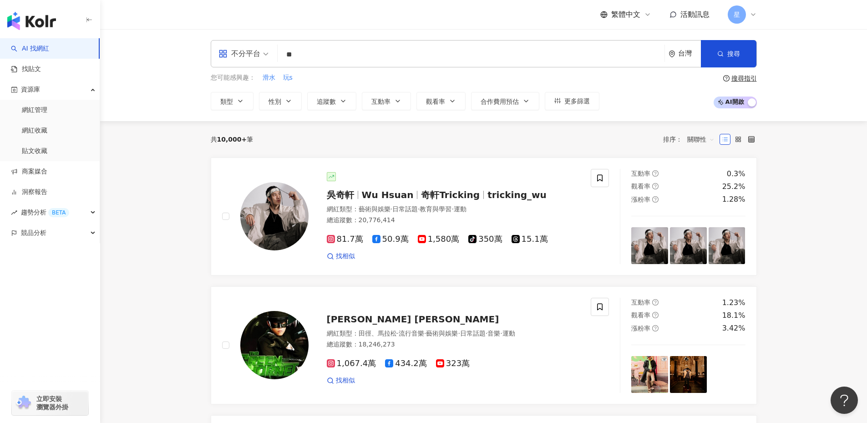
type input "*"
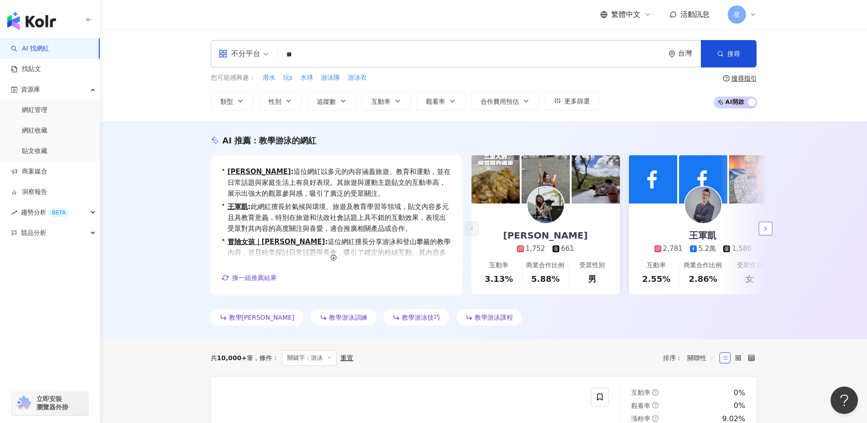
click at [769, 231] on icon "button" at bounding box center [765, 228] width 7 height 7
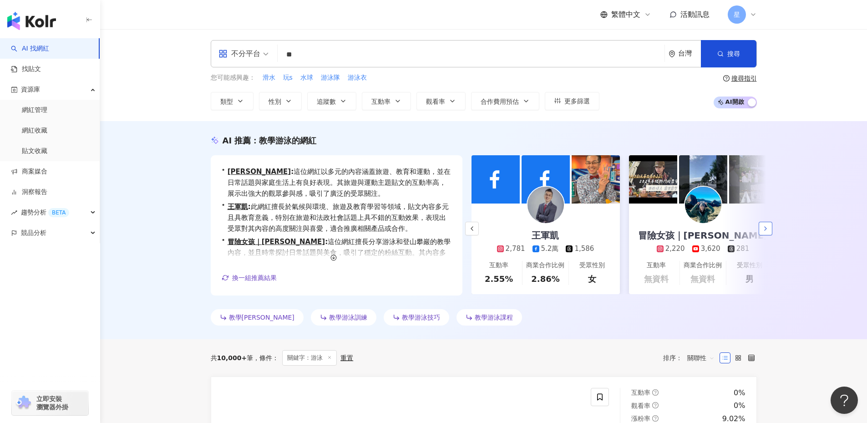
click at [769, 231] on icon "button" at bounding box center [765, 228] width 7 height 7
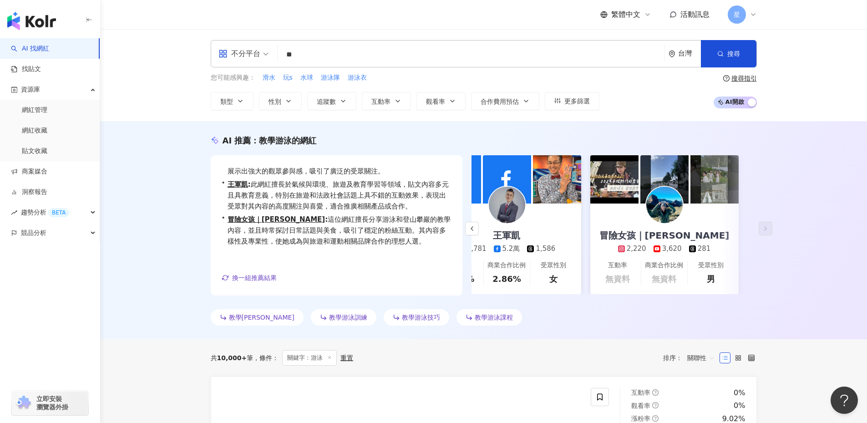
click at [239, 51] on div "不分平台 ** 台灣 搜尋 customizedTag 網紅類型 運動 / 游泳 🇭🇰私人女教練: 減肥 7,854 追蹤者 何巴巴游泳池 9,730 追蹤者…" at bounding box center [484, 53] width 546 height 27
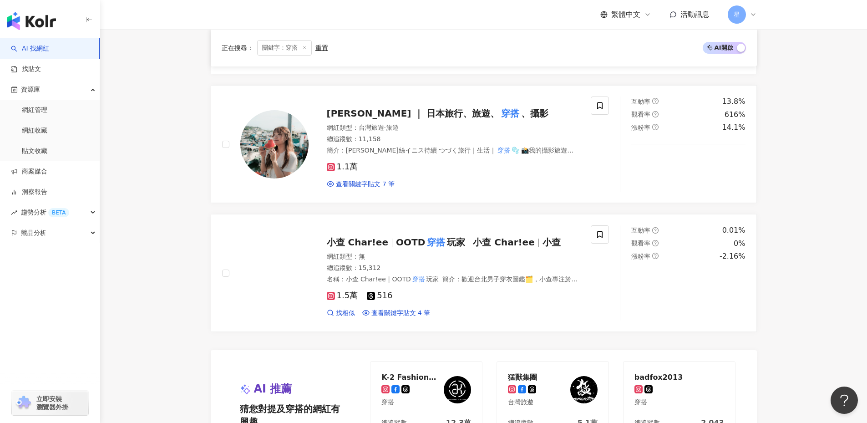
scroll to position [1679, 0]
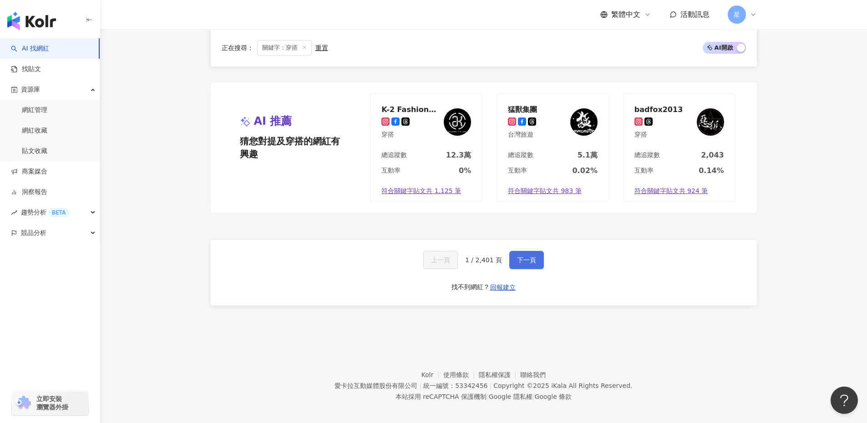
click at [522, 256] on span "下一頁" at bounding box center [526, 259] width 19 height 7
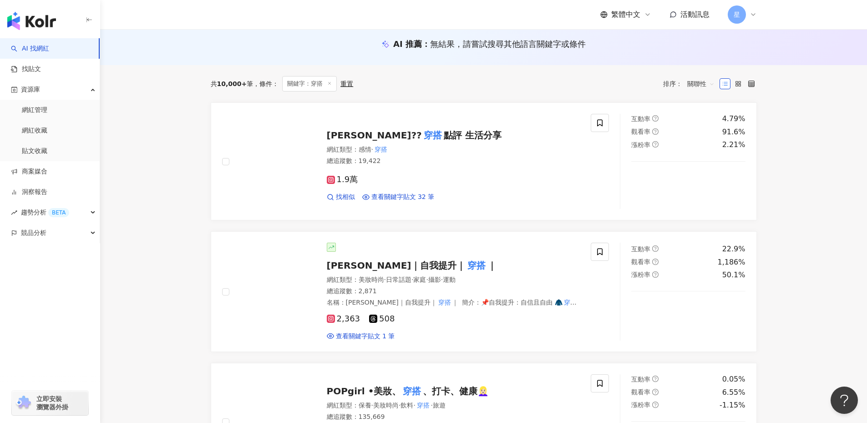
scroll to position [0, 0]
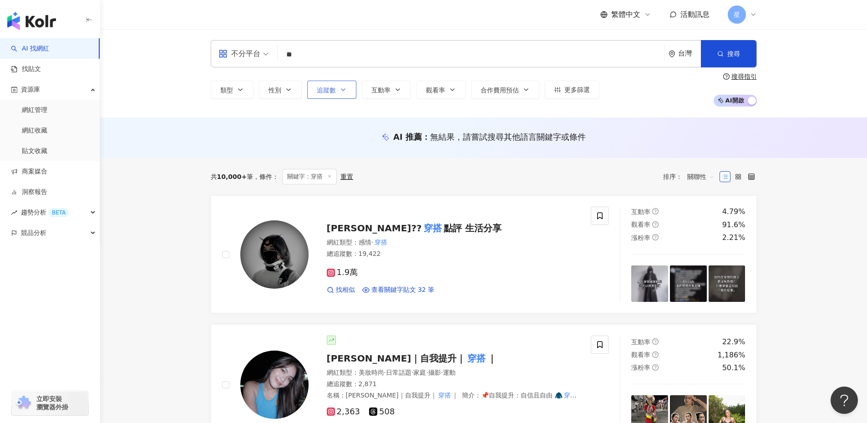
click at [335, 91] on span "追蹤數" at bounding box center [326, 89] width 19 height 7
click at [307, 59] on input "**" at bounding box center [471, 54] width 380 height 17
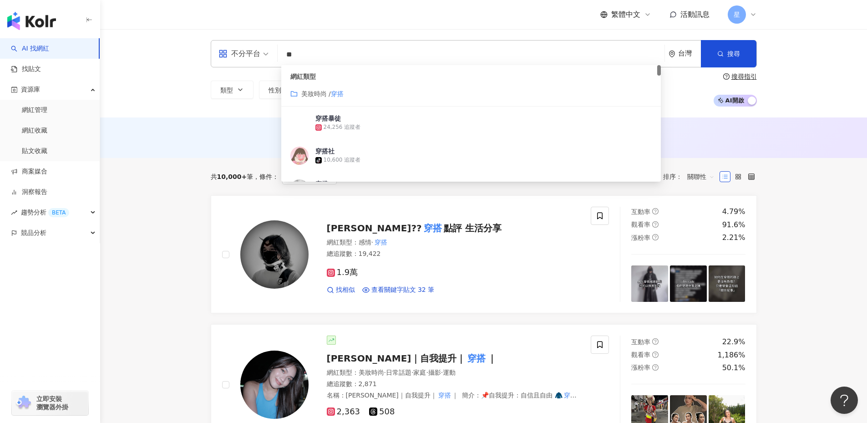
type input "*"
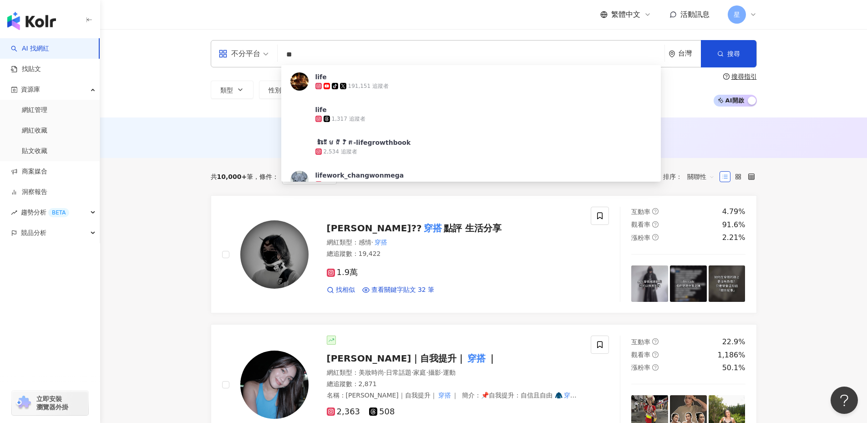
type input "*"
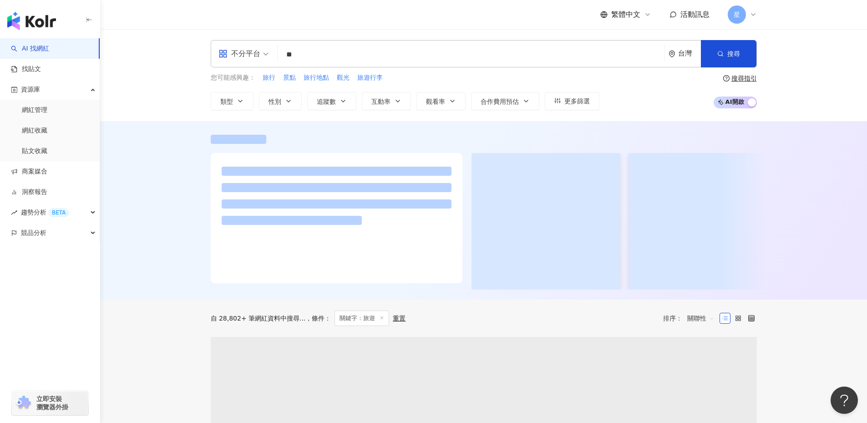
click at [152, 130] on div at bounding box center [483, 210] width 767 height 178
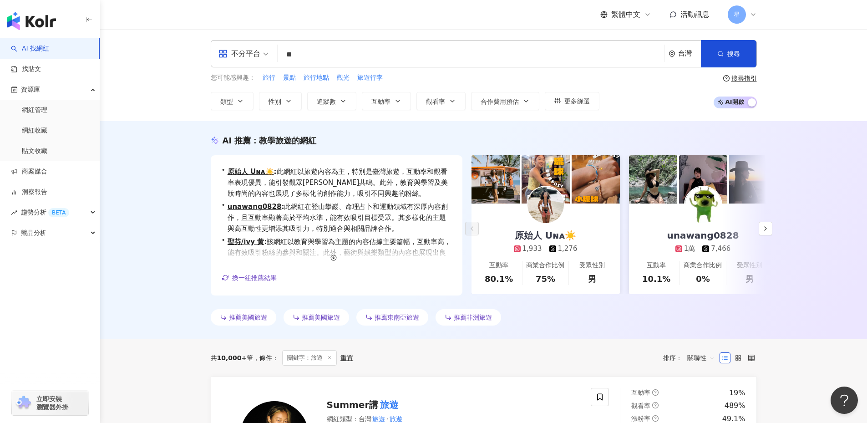
click at [335, 56] on input "**" at bounding box center [471, 54] width 380 height 17
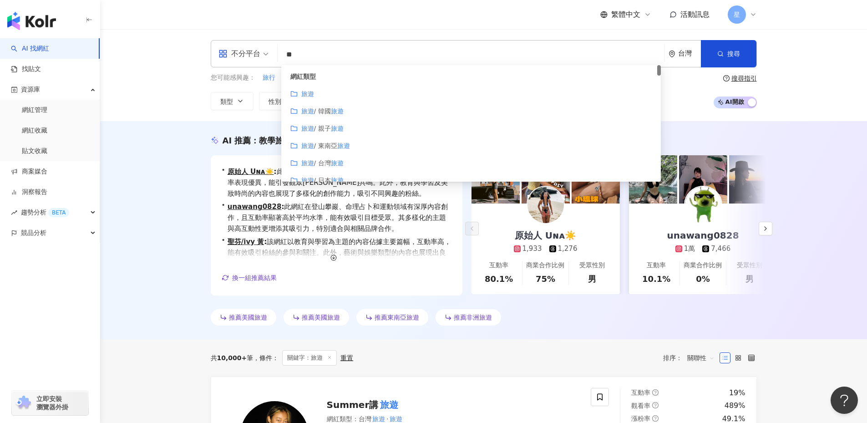
scroll to position [46, 0]
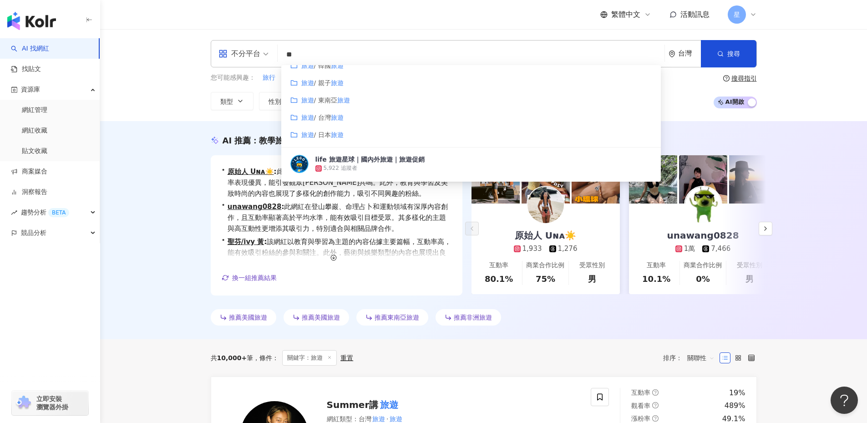
type input "*"
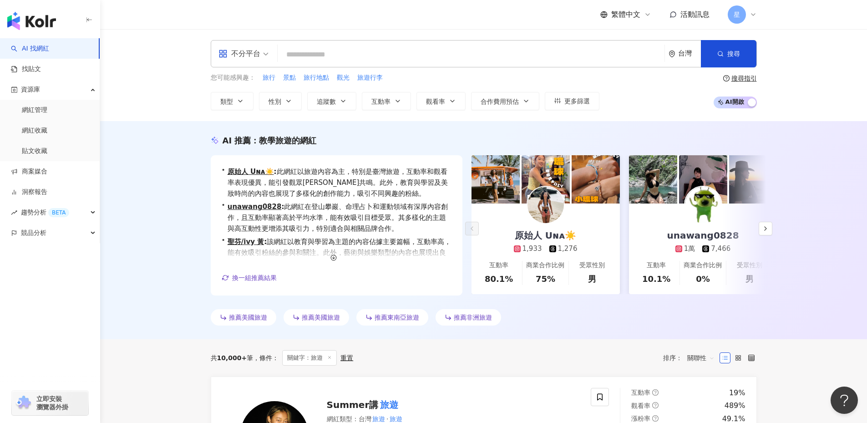
click at [155, 186] on div "AI 推薦 ： 教學旅遊的網紅 • 原始人 Uɴᴀ☀️ : 此網紅以旅遊內容為主，特別是臺灣旅遊，互動率和觀看率表現優異，能引發觀眾強烈共鳴。此外，教育與學習…" at bounding box center [483, 230] width 767 height 218
click at [345, 55] on input "search" at bounding box center [471, 54] width 380 height 17
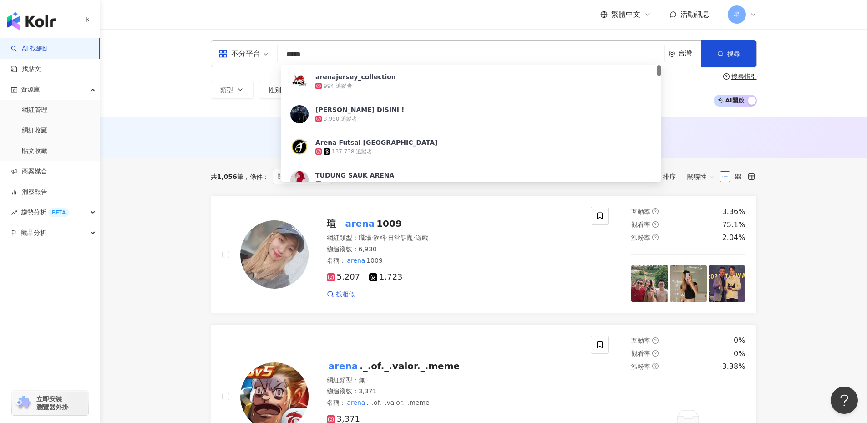
drag, startPoint x: 310, startPoint y: 56, endPoint x: 208, endPoint y: 54, distance: 102.0
click at [199, 44] on div "不分平台 ***** 台灣 搜尋 0780ab10-f9b5-4392-b047-70ad8845e73c arenajersey_collection 99…" at bounding box center [484, 73] width 583 height 66
type input "*"
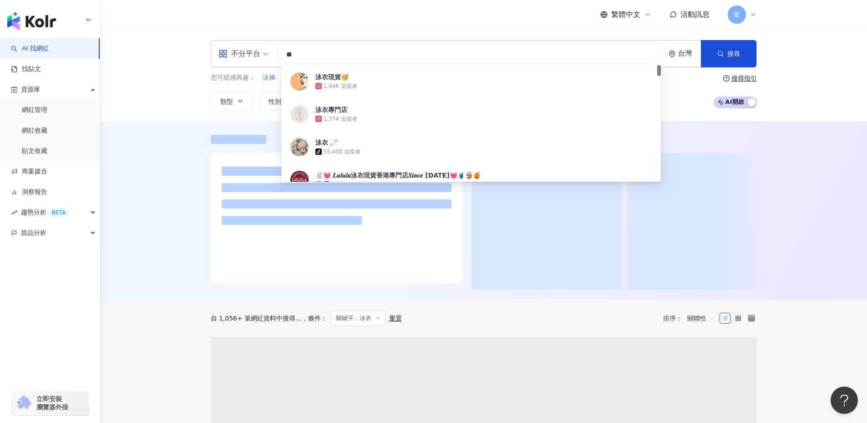
click at [151, 185] on div at bounding box center [483, 210] width 767 height 178
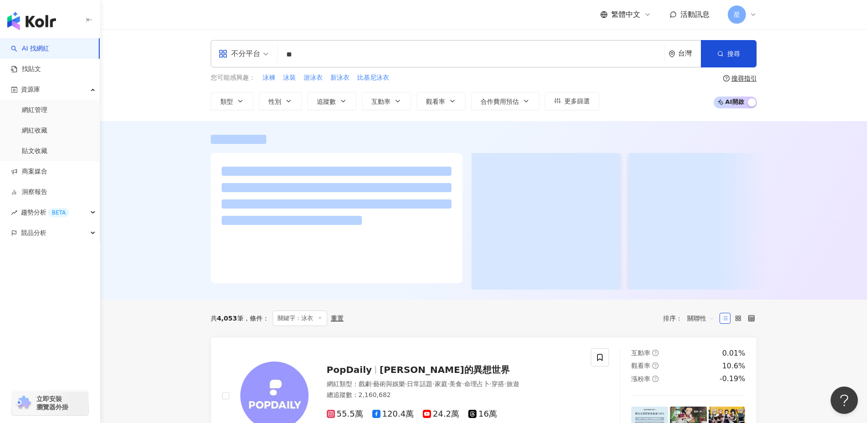
click at [151, 185] on div at bounding box center [483, 210] width 767 height 178
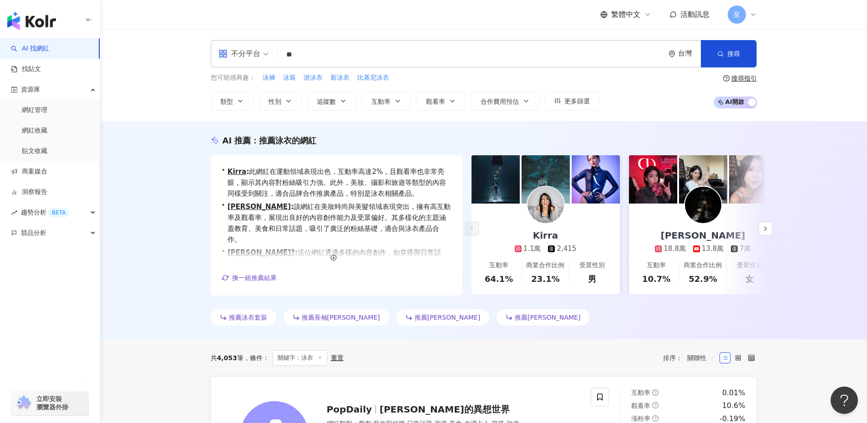
click at [306, 58] on input "**" at bounding box center [471, 54] width 380 height 17
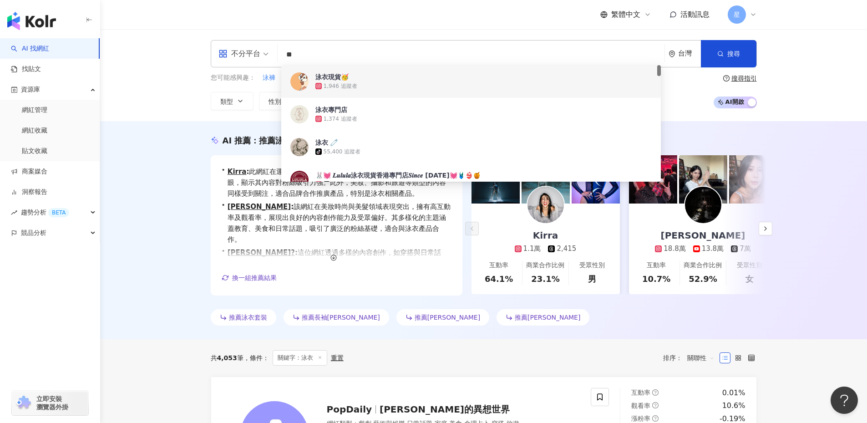
type input "*"
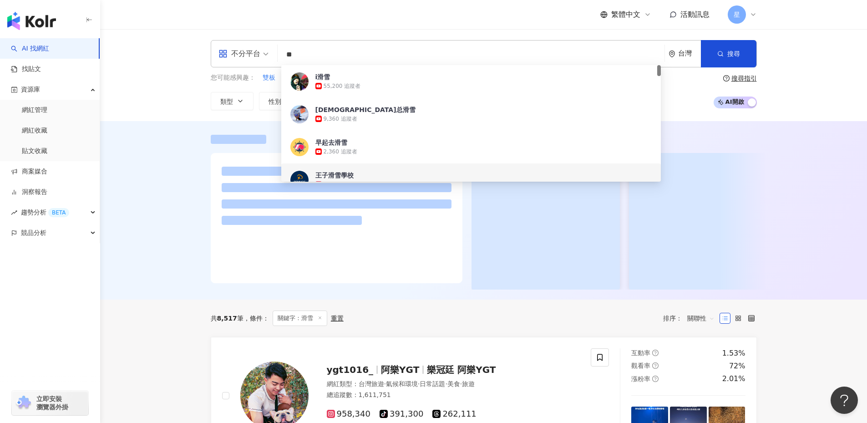
click at [165, 267] on div at bounding box center [483, 210] width 767 height 178
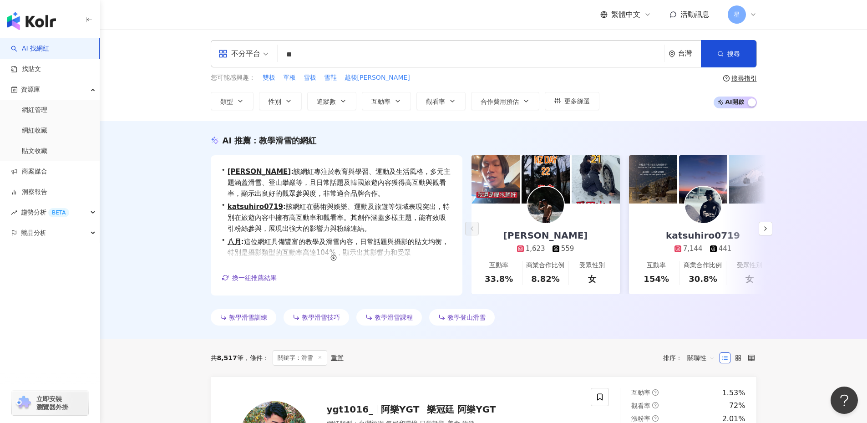
click at [307, 56] on input "**" at bounding box center [471, 54] width 380 height 17
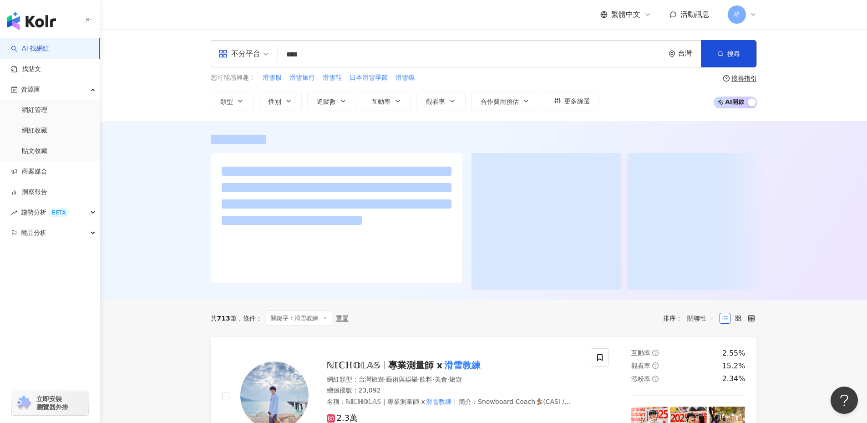
click at [773, 50] on div "不分平台 **** 台灣 搜尋 ee0aa461-8f24-4c41-bfb2-ff6b9ca418e1 d37e189a-4695-4d0b-9730-fa…" at bounding box center [484, 75] width 583 height 70
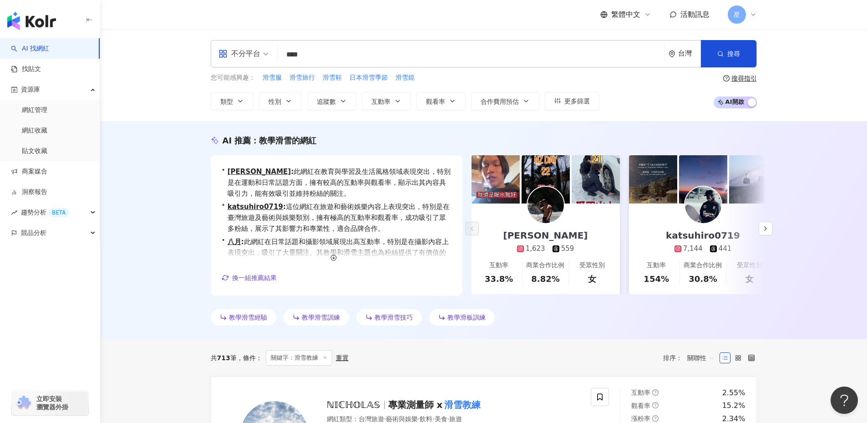
click at [341, 61] on input "****" at bounding box center [471, 54] width 380 height 17
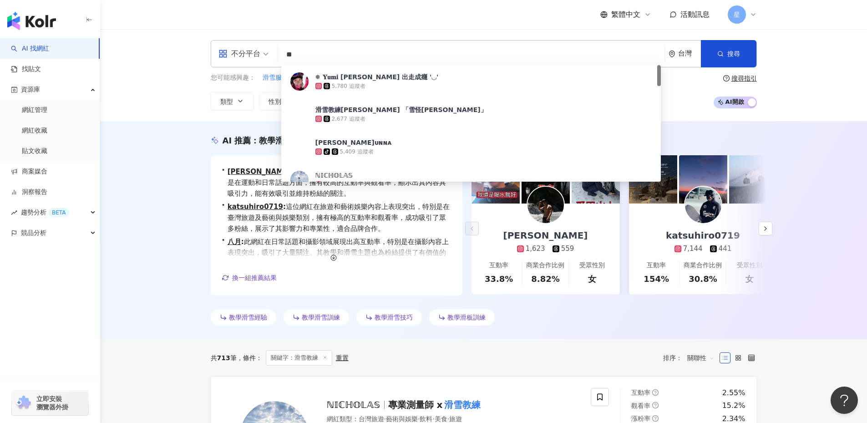
type input "*"
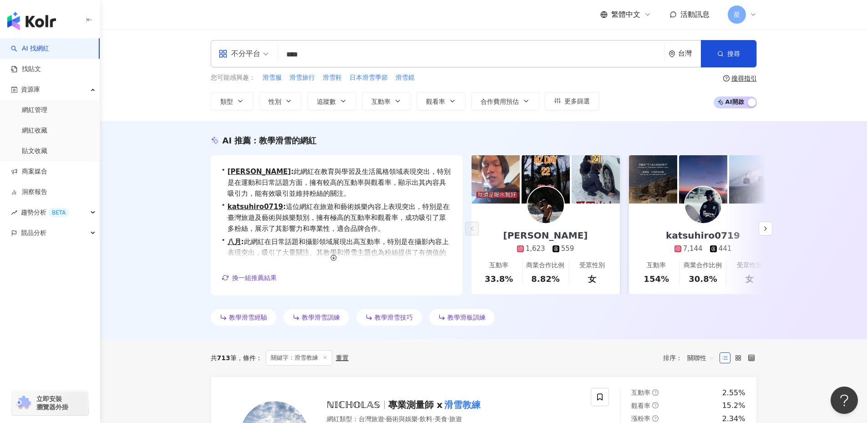
type input "****"
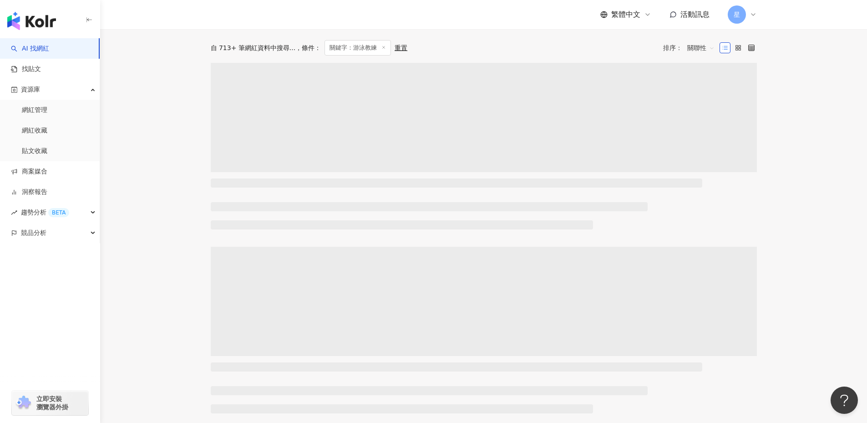
scroll to position [130, 0]
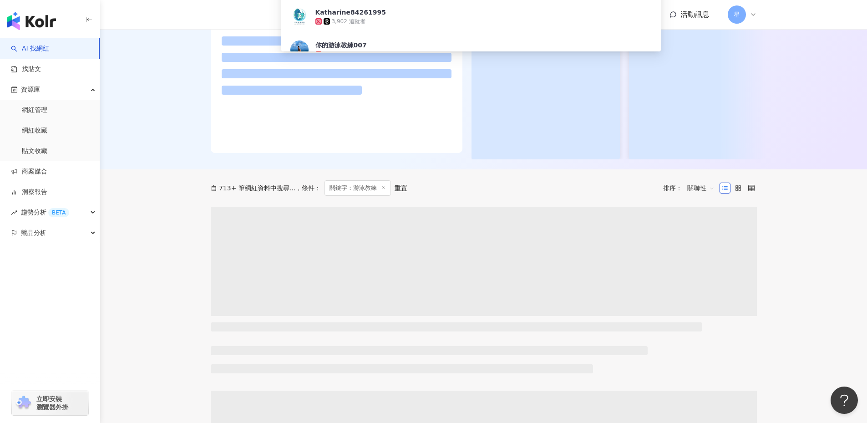
click at [157, 169] on div at bounding box center [483, 80] width 767 height 178
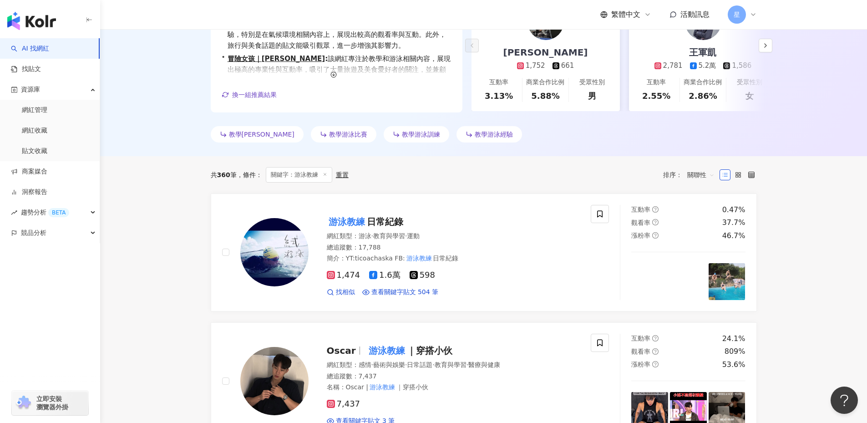
scroll to position [188, 0]
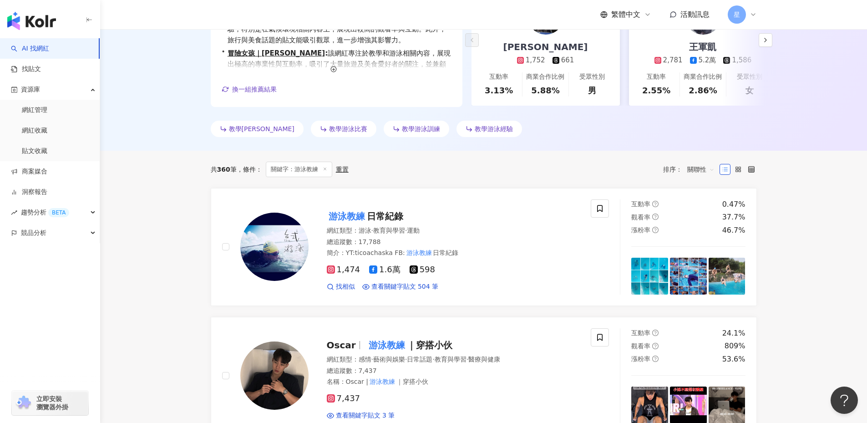
click at [31, 188] on link "洞察報告" at bounding box center [29, 192] width 36 height 9
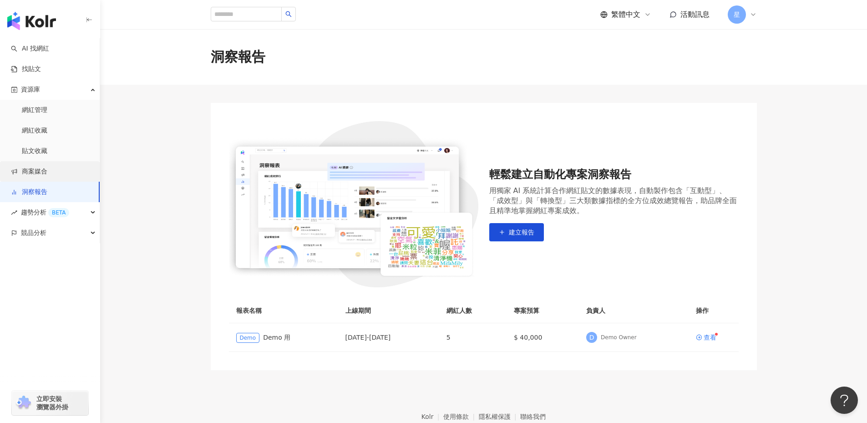
click at [38, 171] on link "商案媒合" at bounding box center [29, 171] width 36 height 9
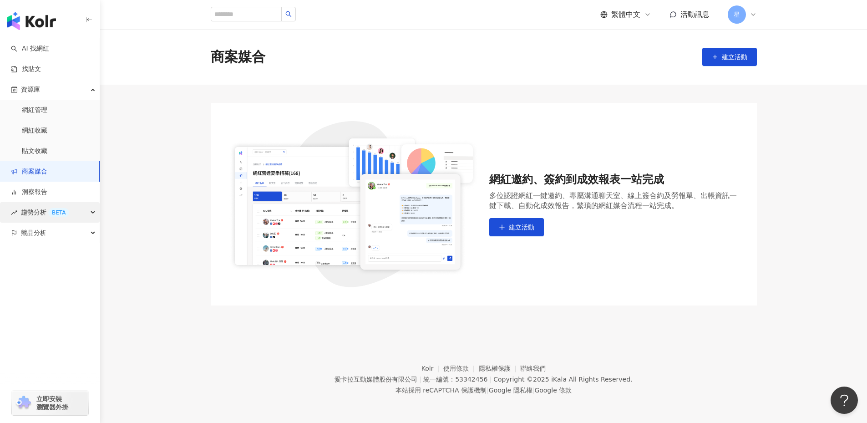
click at [43, 216] on span "趨勢分析 BETA" at bounding box center [45, 212] width 48 height 20
click at [63, 258] on link "Hashtag 監測" at bounding box center [42, 253] width 41 height 9
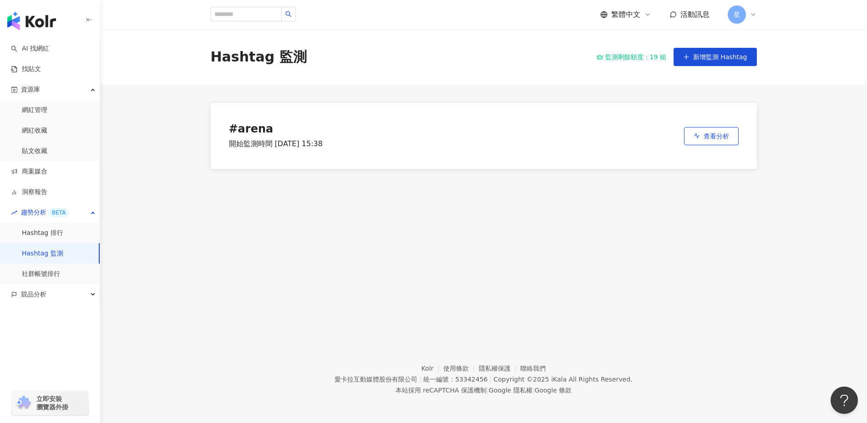
click at [161, 68] on div "Hashtag 監測 監測剩餘額度：19 組 新增監測 Hashtag" at bounding box center [483, 57] width 767 height 56
click at [748, 12] on div "星" at bounding box center [742, 14] width 29 height 18
click at [708, 207] on div "Hashtag 監測 監測剩餘額度：19 組 新增監測 Hashtag # arena 開始監測時間 2025/9/2 15:38 查看分析" at bounding box center [483, 175] width 767 height 293
click at [49, 44] on link "AI 找網紅" at bounding box center [30, 48] width 38 height 9
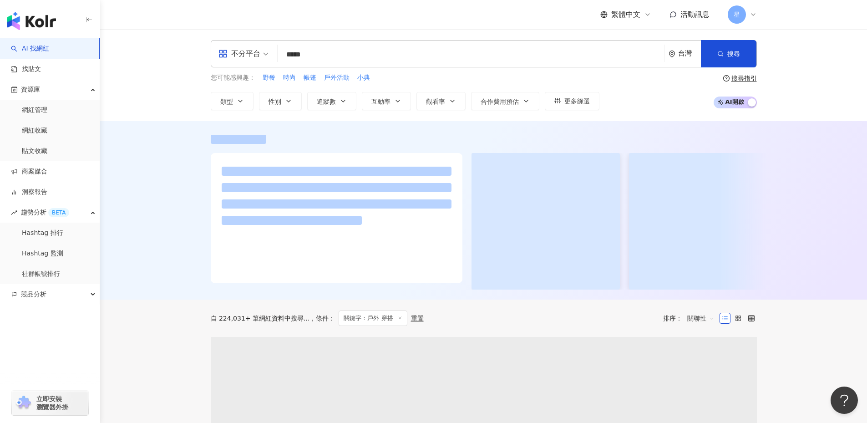
click at [295, 56] on input "*****" at bounding box center [471, 54] width 380 height 17
click at [301, 58] on input "*****" at bounding box center [471, 54] width 380 height 17
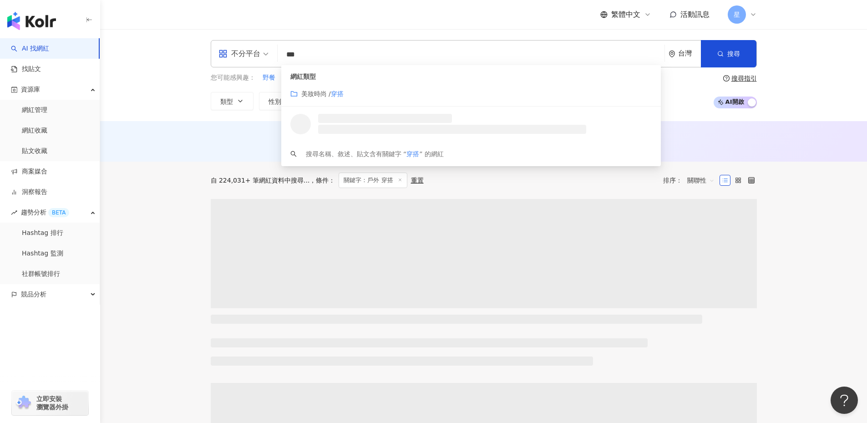
type input "*"
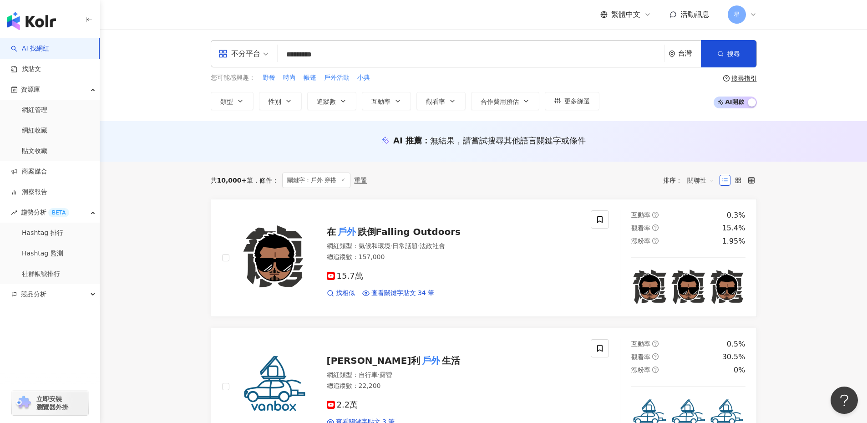
type input "*********"
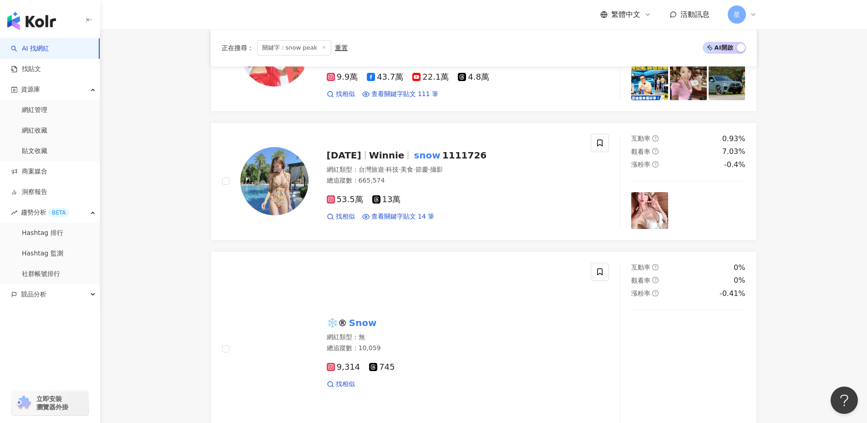
scroll to position [1320, 0]
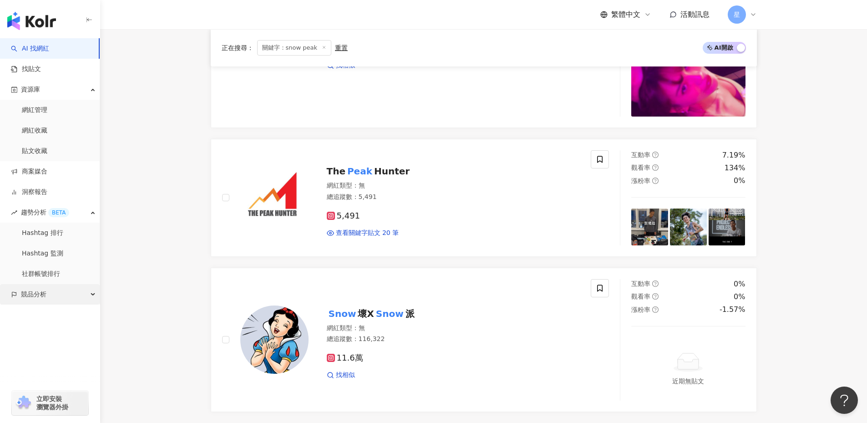
click at [34, 299] on span "競品分析" at bounding box center [33, 294] width 25 height 20
click at [54, 318] on link "品牌帳號分析" at bounding box center [41, 314] width 38 height 9
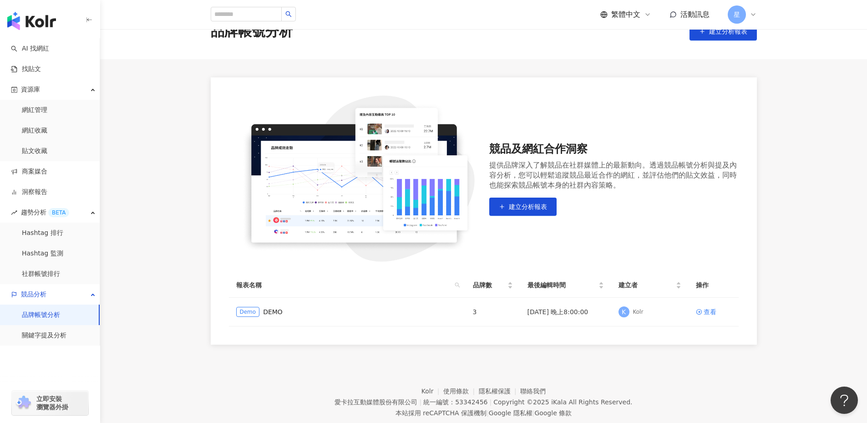
scroll to position [48, 0]
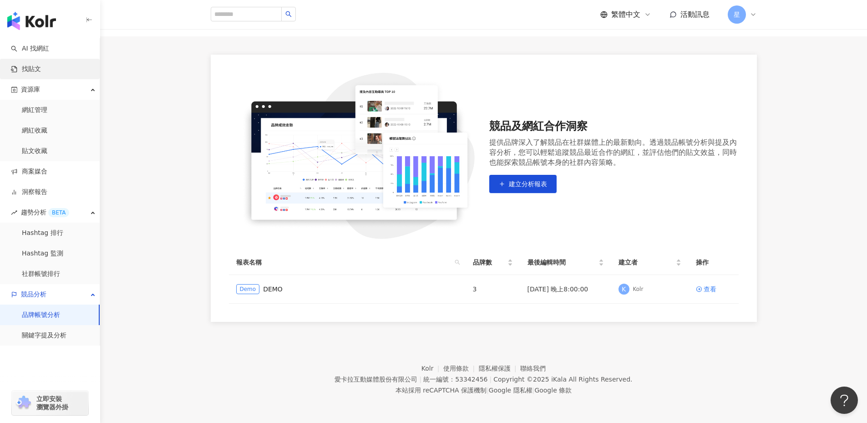
click at [41, 71] on link "找貼文" at bounding box center [26, 69] width 30 height 9
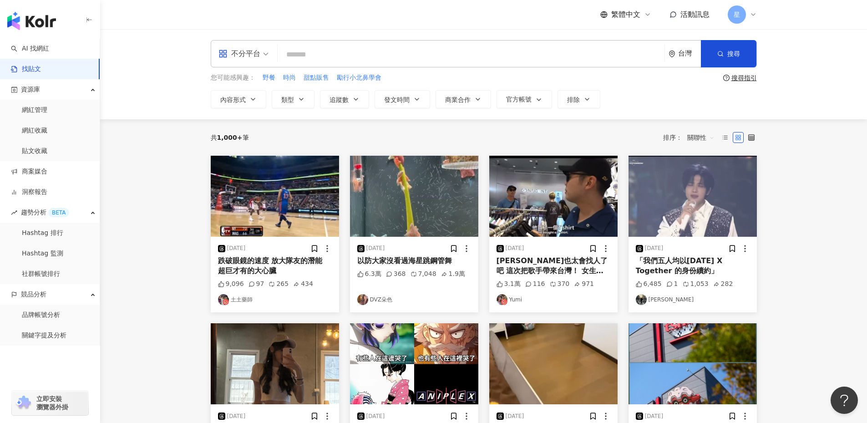
click at [320, 58] on input "search" at bounding box center [471, 55] width 380 height 20
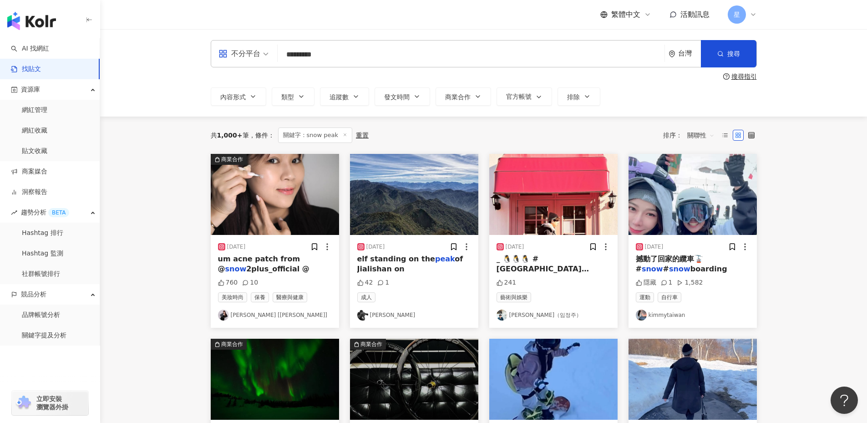
click at [304, 57] on input "*********" at bounding box center [471, 55] width 380 height 20
type input "********"
click at [728, 55] on span "搜尋" at bounding box center [733, 53] width 13 height 7
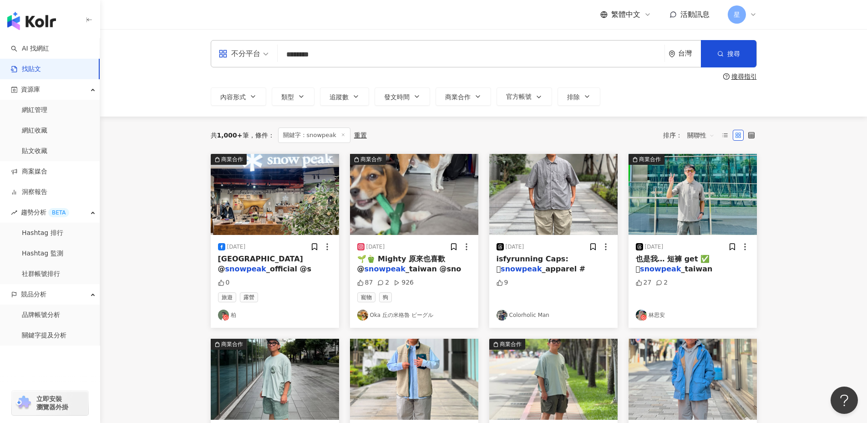
click at [543, 226] on img at bounding box center [553, 194] width 128 height 81
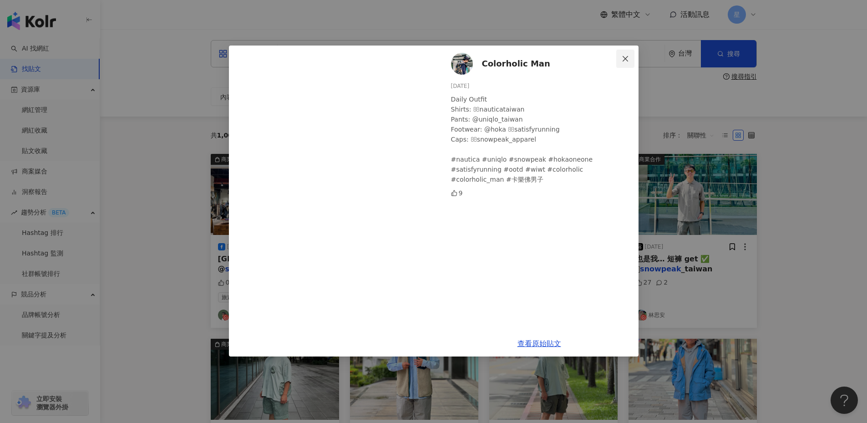
click at [625, 56] on icon "close" at bounding box center [625, 58] width 7 height 7
